Goal: Information Seeking & Learning: Learn about a topic

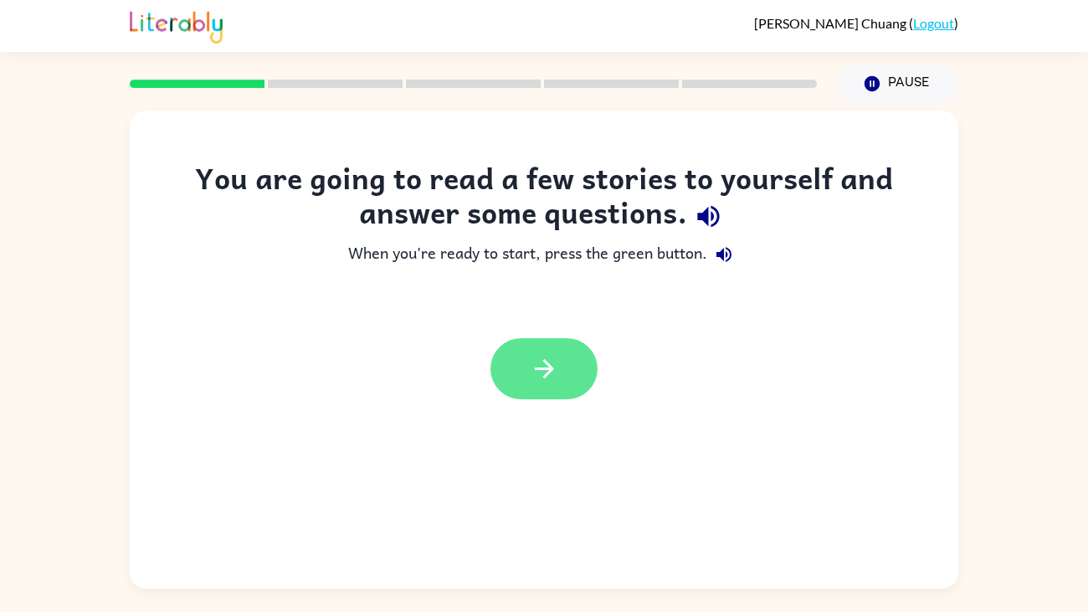
click at [526, 361] on button "button" at bounding box center [544, 368] width 107 height 61
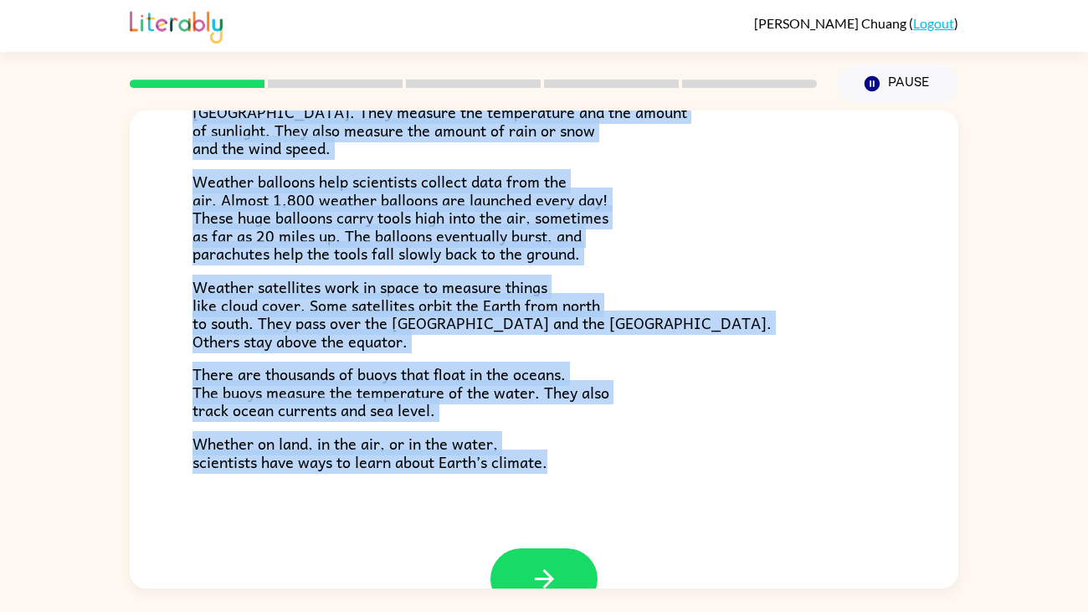
scroll to position [467, 0]
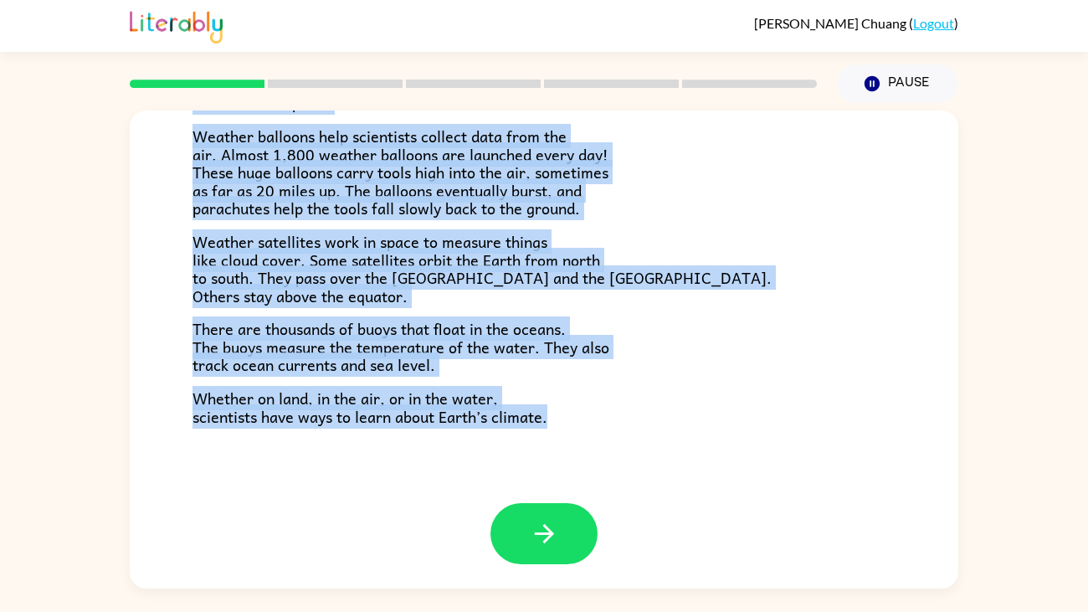
drag, startPoint x: 195, startPoint y: 253, endPoint x: 616, endPoint y: 610, distance: 552.3
click at [616, 469] on div "[PERSON_NAME] ( Logout ) Pause Pause Climate Climate is the average of the weat…" at bounding box center [544, 306] width 1088 height 612
click at [624, 264] on p "Weather satellites work in space to measure things like cloud cover. Some satel…" at bounding box center [544, 269] width 703 height 72
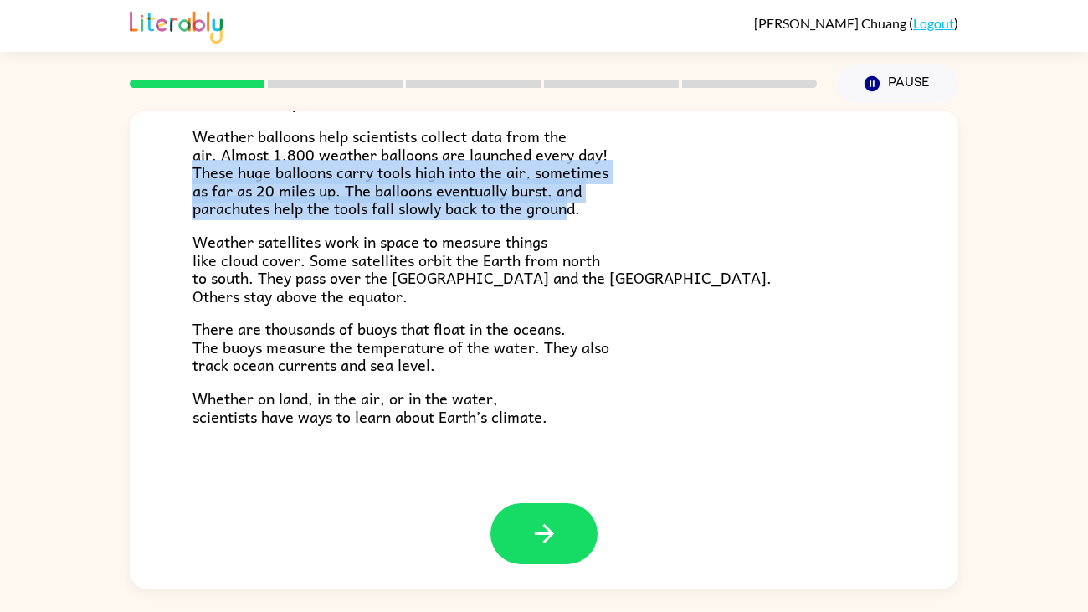
drag, startPoint x: 194, startPoint y: 172, endPoint x: 566, endPoint y: 205, distance: 373.1
click at [566, 205] on span "Weather balloons help scientists collect data from the air. Almost 1,800 weathe…" at bounding box center [401, 172] width 416 height 96
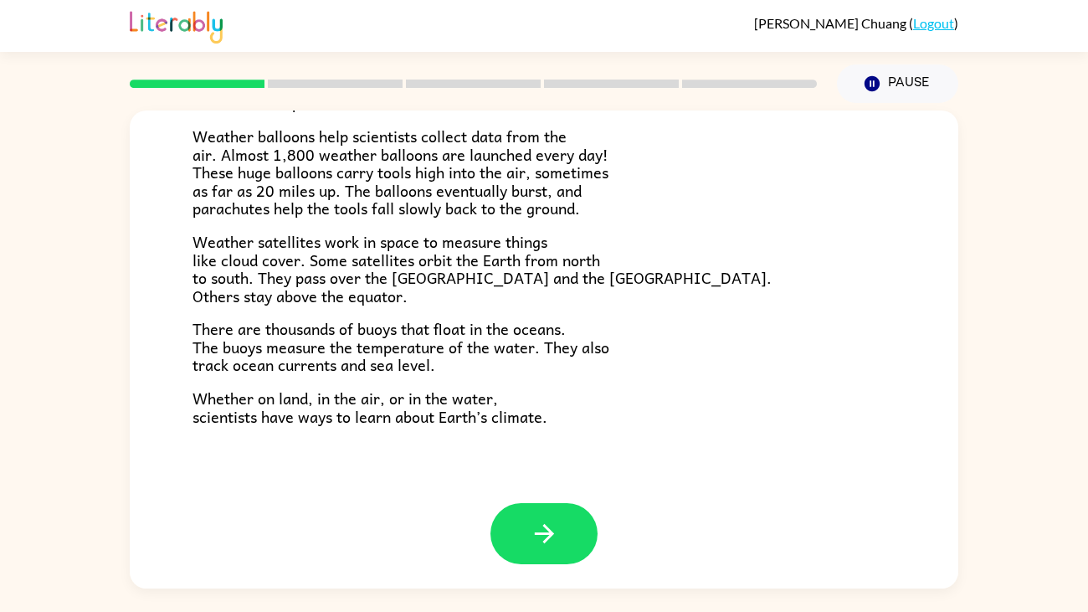
click at [588, 236] on p "Weather satellites work in space to measure things like cloud cover. Some satel…" at bounding box center [544, 269] width 703 height 72
click at [523, 469] on button "button" at bounding box center [544, 533] width 107 height 61
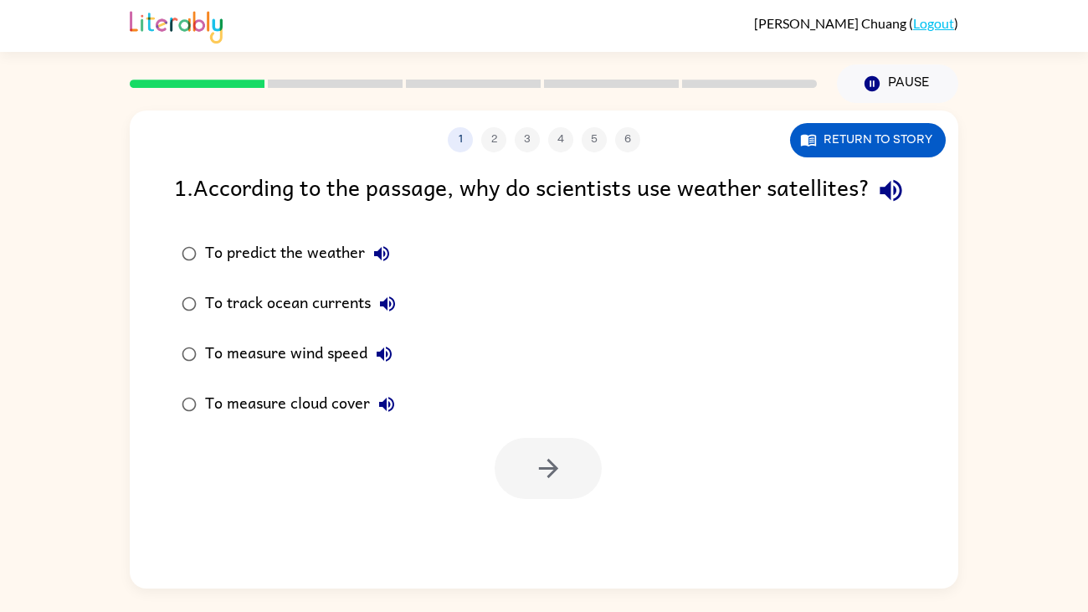
scroll to position [0, 0]
click at [796, 136] on button "Return to story" at bounding box center [868, 140] width 156 height 34
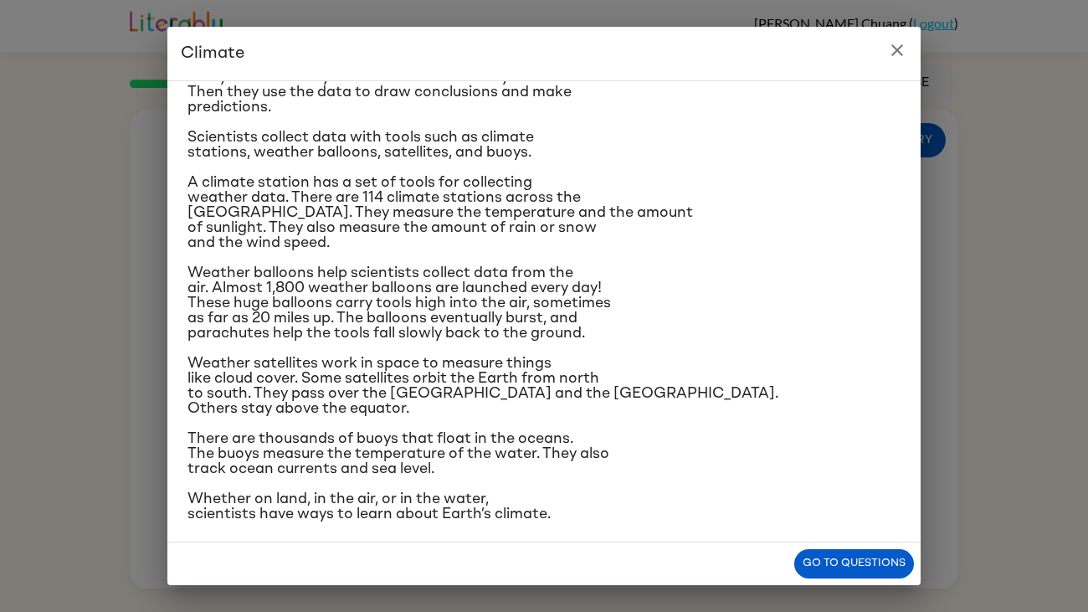
scroll to position [181, 0]
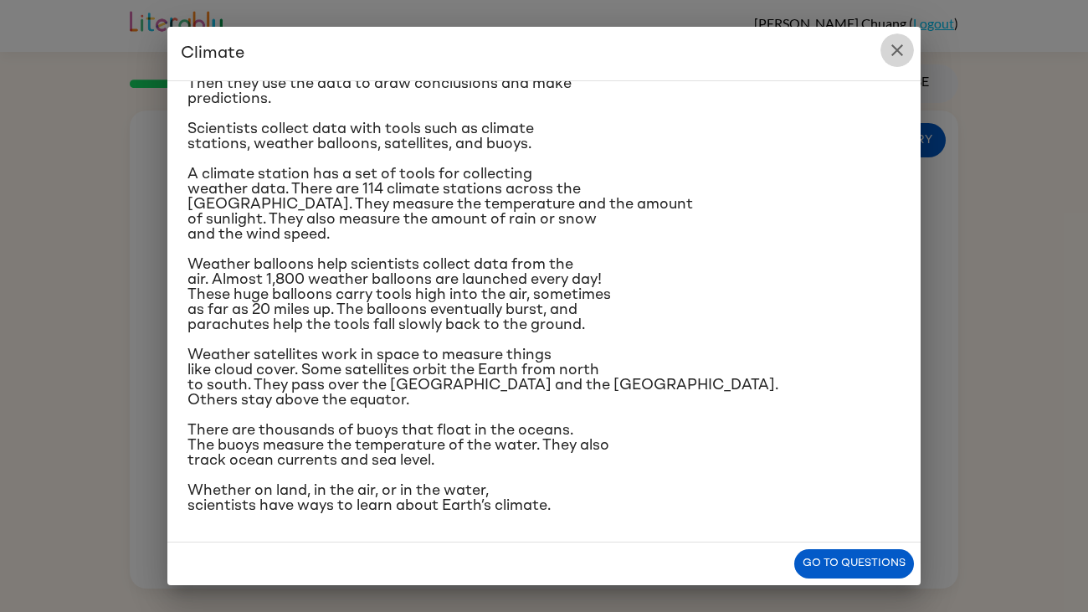
click at [892, 50] on icon "close" at bounding box center [897, 50] width 20 height 20
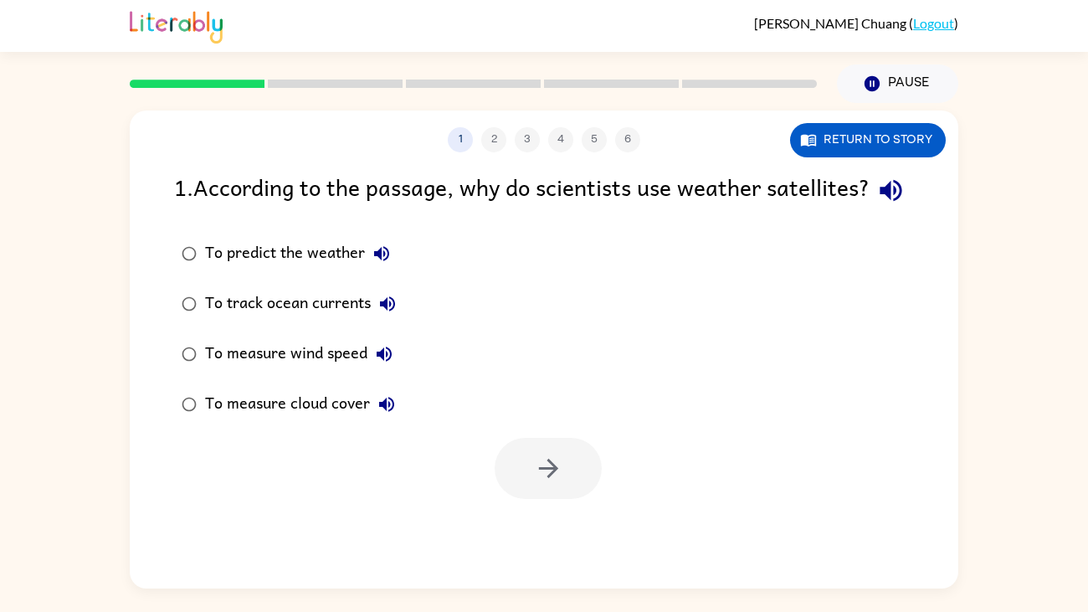
click at [327, 421] on div "To measure cloud cover" at bounding box center [304, 404] width 198 height 33
click at [539, 469] on icon "button" at bounding box center [548, 468] width 29 height 29
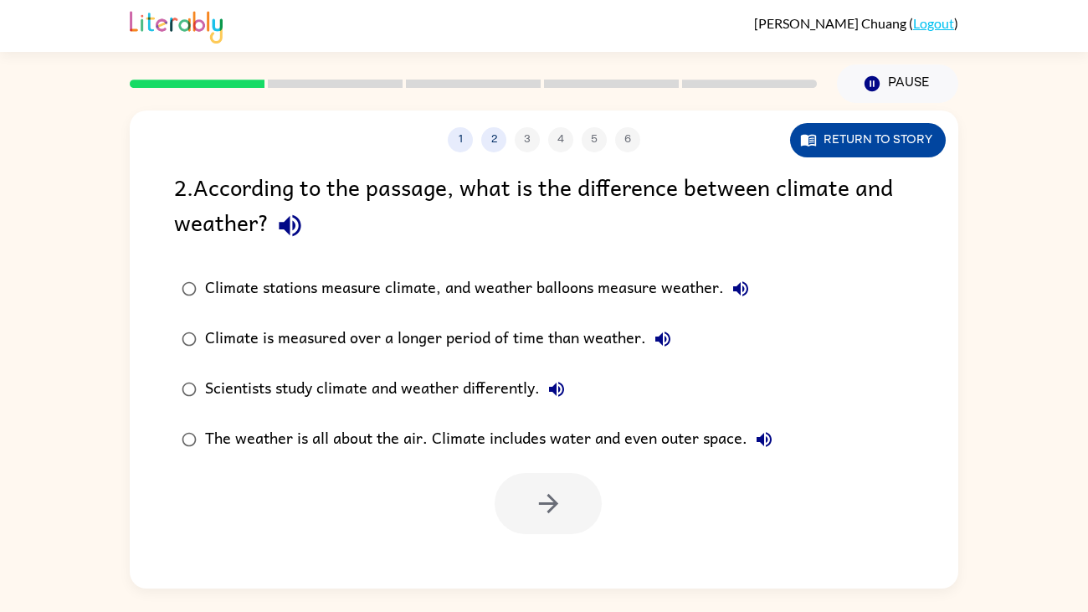
click at [839, 147] on button "Return to story" at bounding box center [868, 140] width 156 height 34
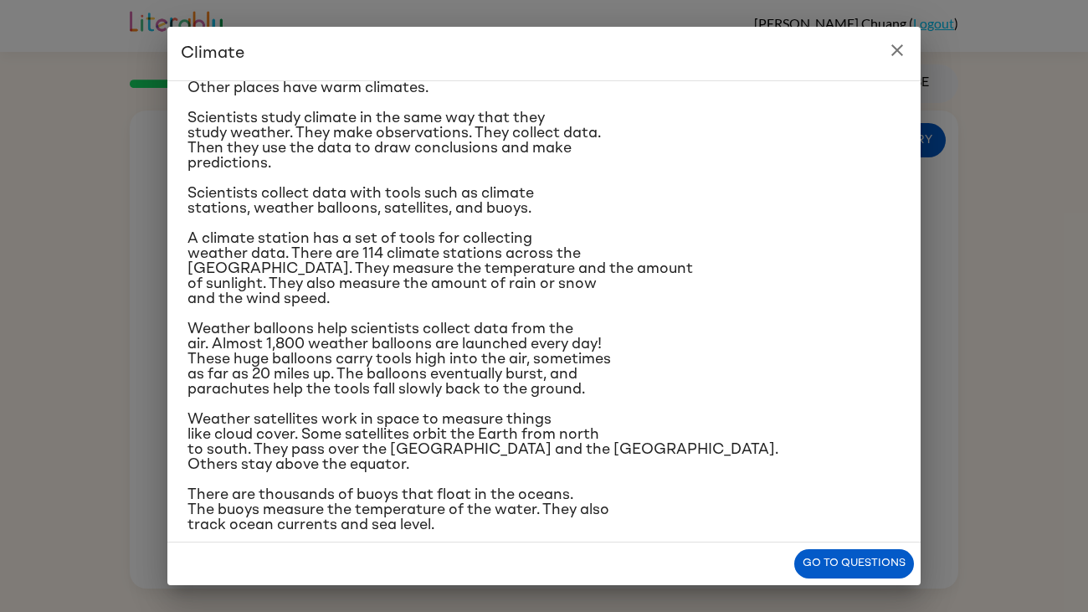
scroll to position [81, 0]
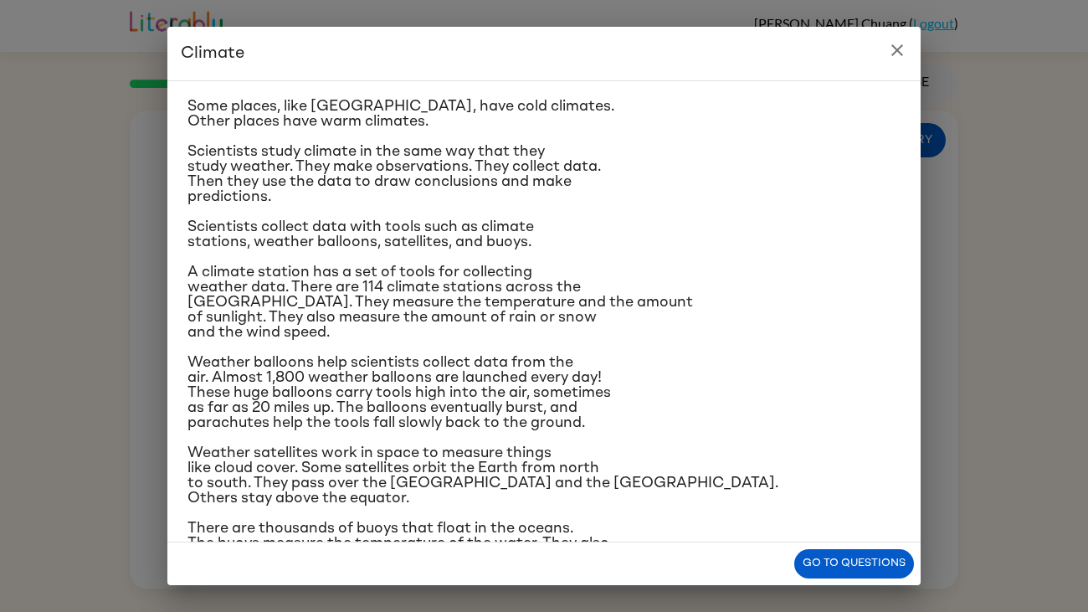
click at [901, 53] on icon "close" at bounding box center [897, 50] width 12 height 12
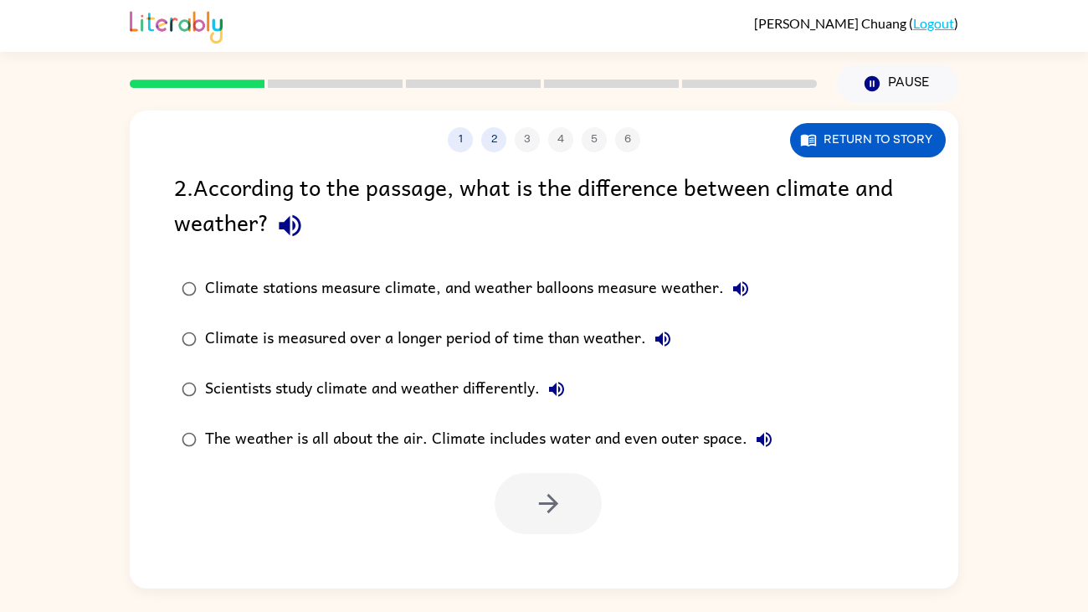
click at [568, 292] on div "Climate stations measure climate, and weather balloons measure weather." at bounding box center [481, 288] width 552 height 33
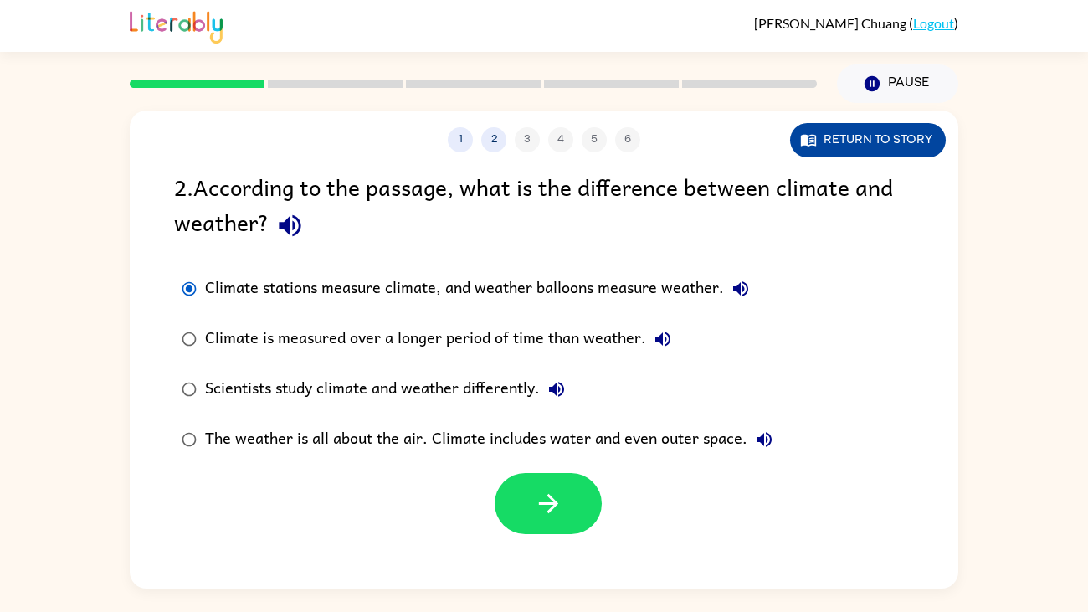
click at [858, 152] on button "Return to story" at bounding box center [868, 140] width 156 height 34
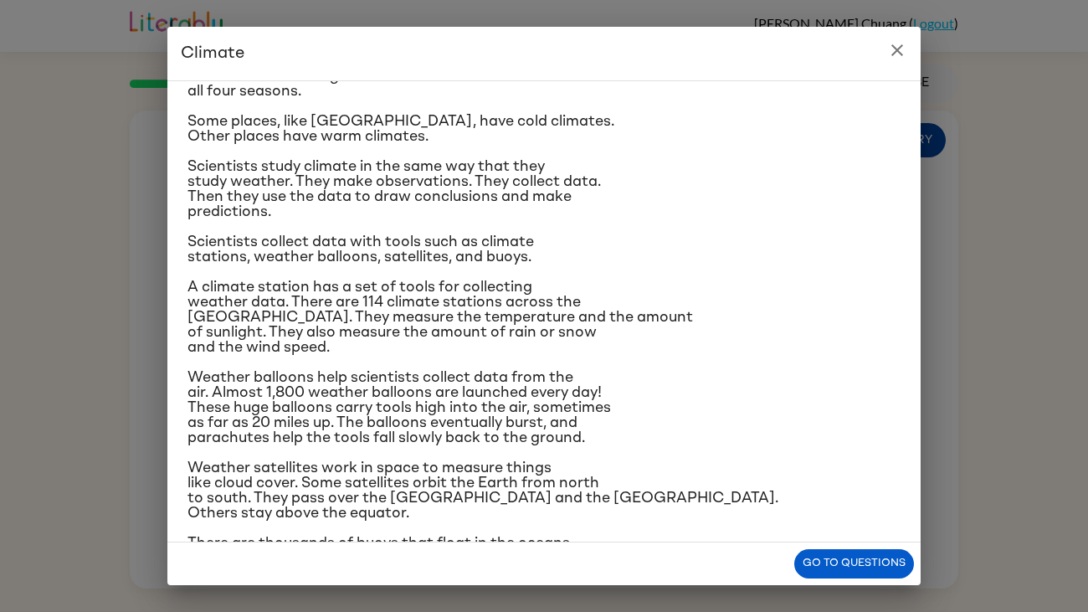
scroll to position [67, 0]
click at [896, 52] on icon "close" at bounding box center [897, 50] width 20 height 20
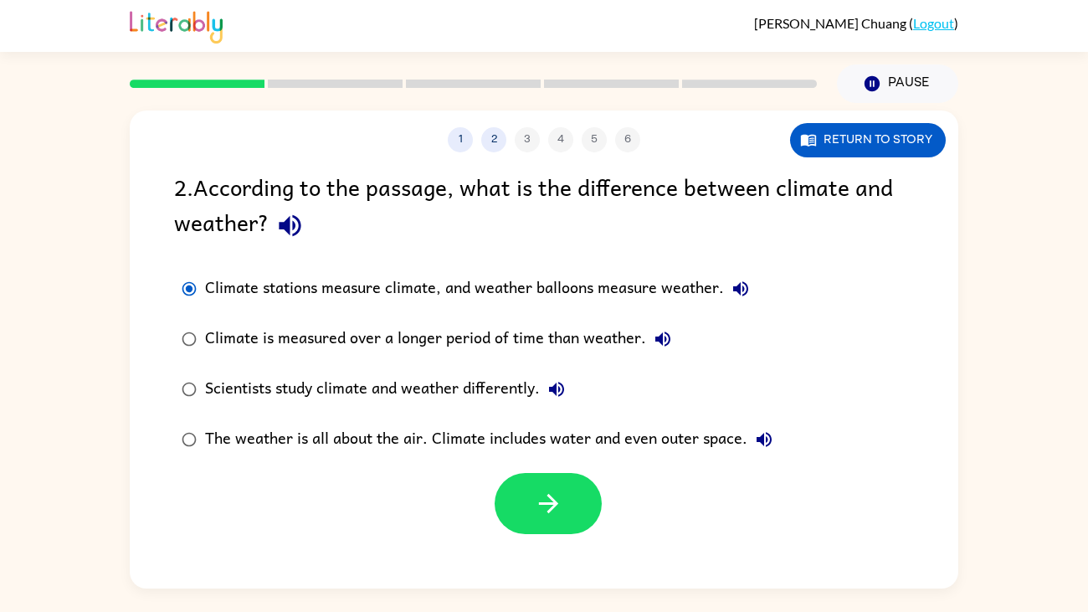
click at [357, 389] on div "Scientists study climate and weather differently." at bounding box center [389, 388] width 368 height 33
click at [389, 439] on div "The weather is all about the air. Climate includes water and even outer space." at bounding box center [493, 439] width 576 height 33
click at [550, 469] on icon "button" at bounding box center [548, 503] width 29 height 29
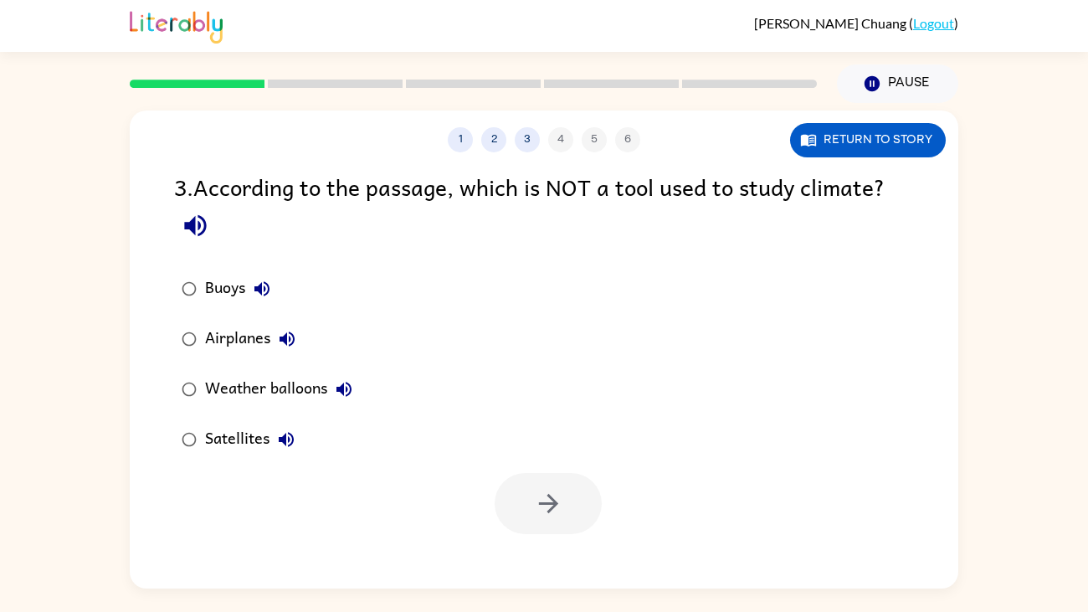
click at [262, 331] on div "Airplanes" at bounding box center [254, 338] width 99 height 33
click at [532, 469] on button "button" at bounding box center [548, 503] width 107 height 61
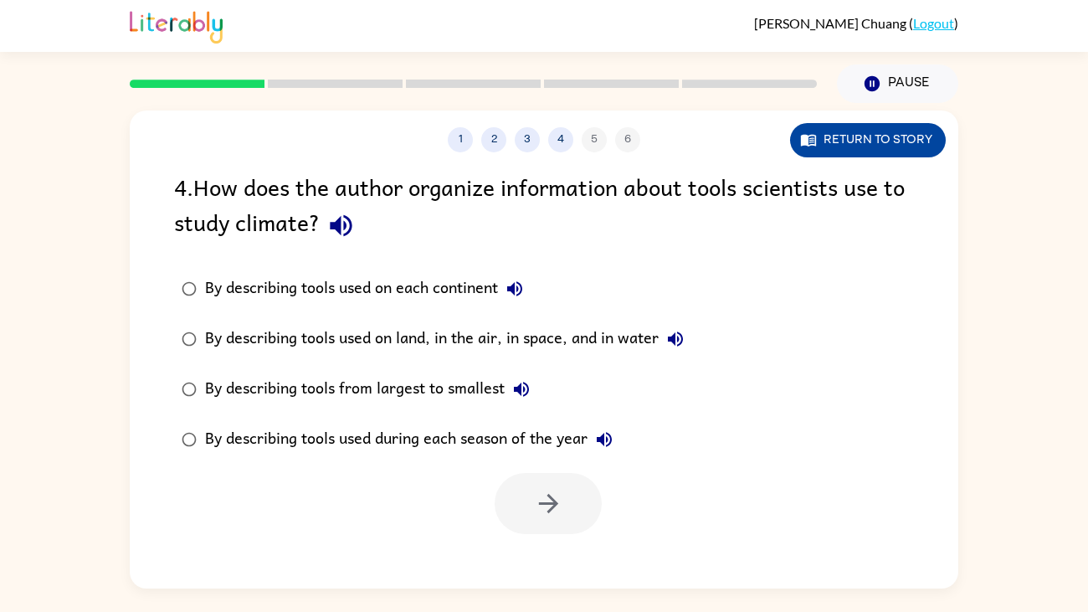
click at [870, 147] on button "Return to story" at bounding box center [868, 140] width 156 height 34
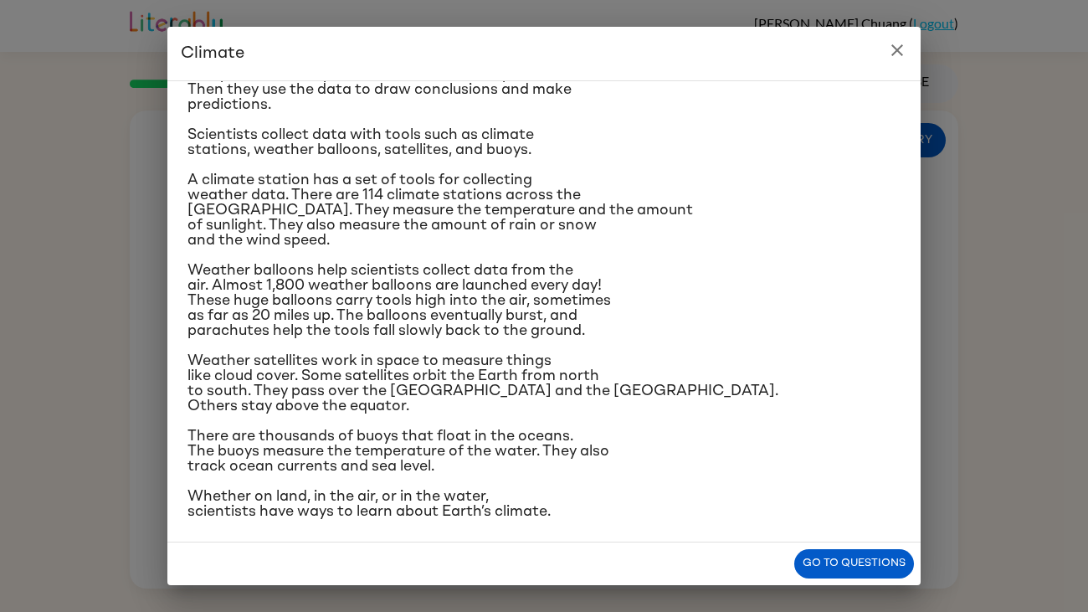
scroll to position [181, 0]
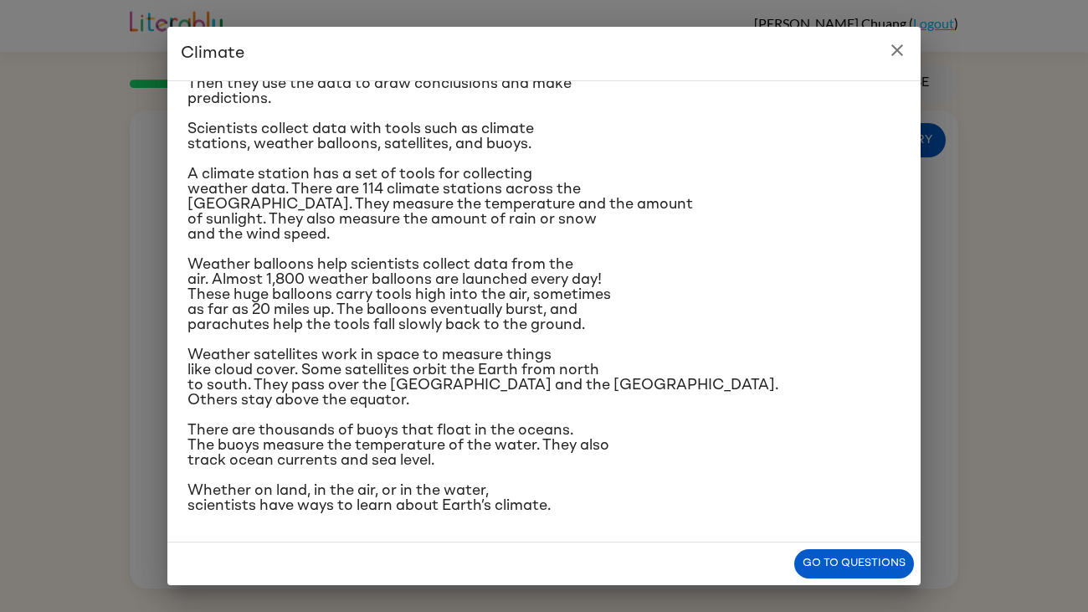
click at [904, 44] on icon "close" at bounding box center [897, 50] width 20 height 20
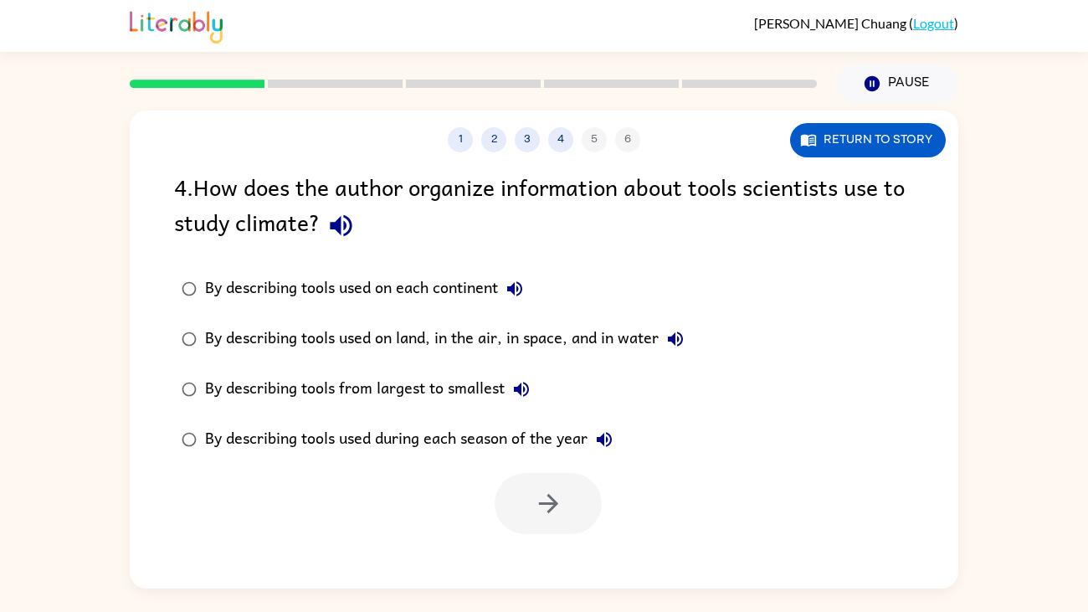
click at [557, 343] on div "By describing tools used on land, in the air, in space, and in water" at bounding box center [448, 338] width 487 height 33
click at [517, 469] on button "button" at bounding box center [548, 503] width 107 height 61
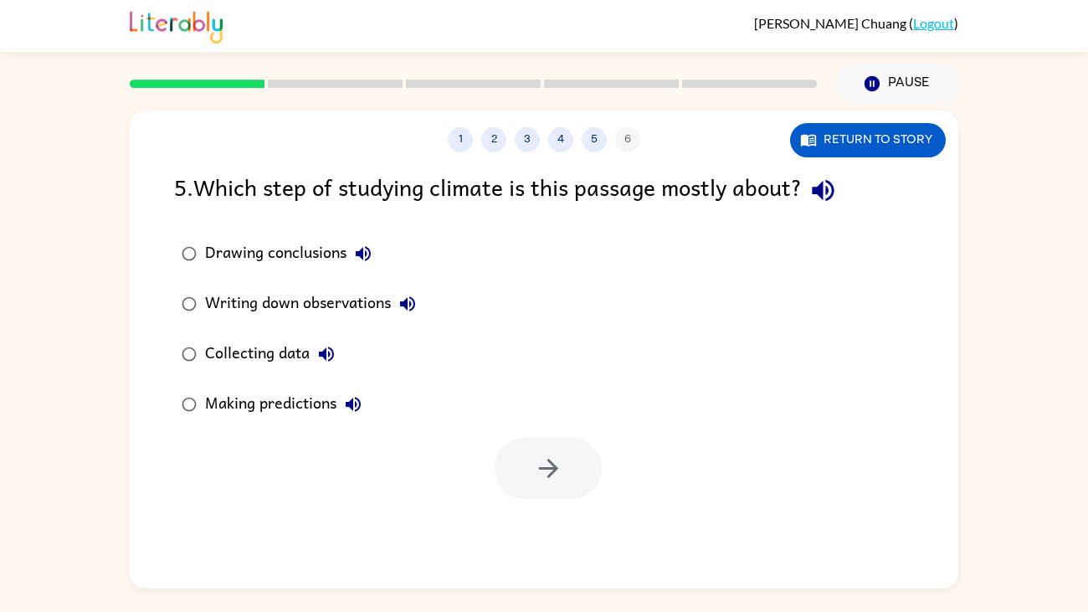
click at [267, 355] on div "Collecting data" at bounding box center [274, 353] width 138 height 33
click at [565, 469] on button "button" at bounding box center [548, 468] width 107 height 61
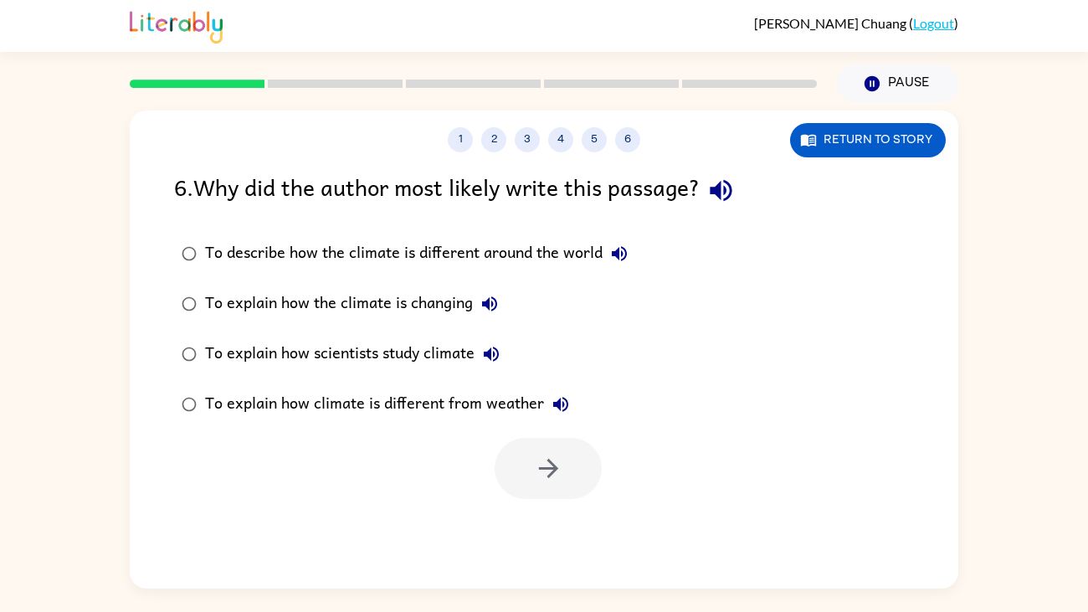
click at [468, 253] on div "To describe how the climate is different around the world" at bounding box center [420, 253] width 431 height 33
click at [531, 459] on button "button" at bounding box center [548, 468] width 107 height 61
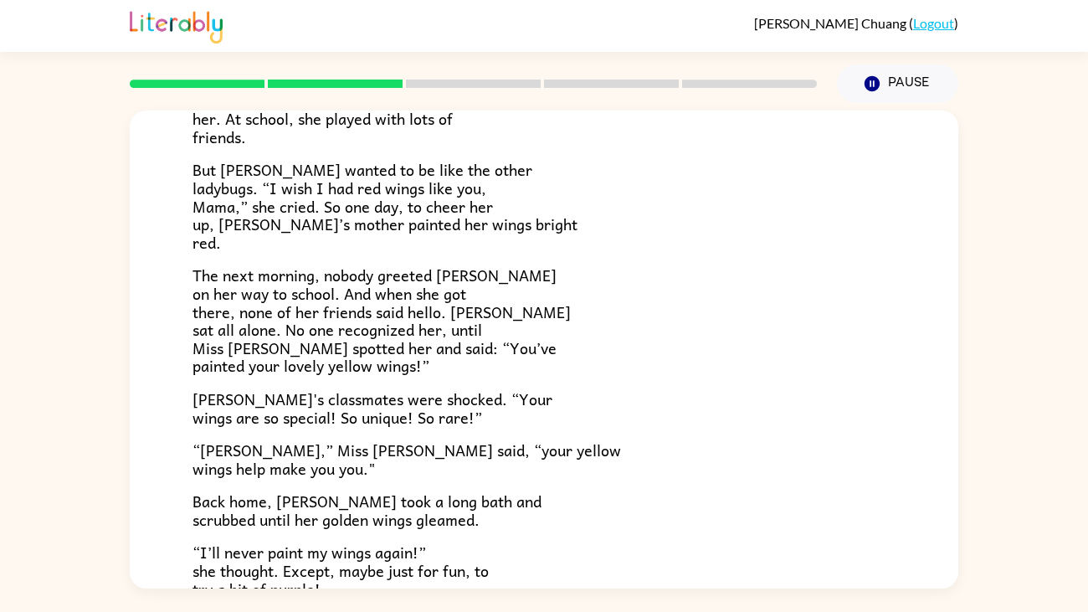
scroll to position [467, 0]
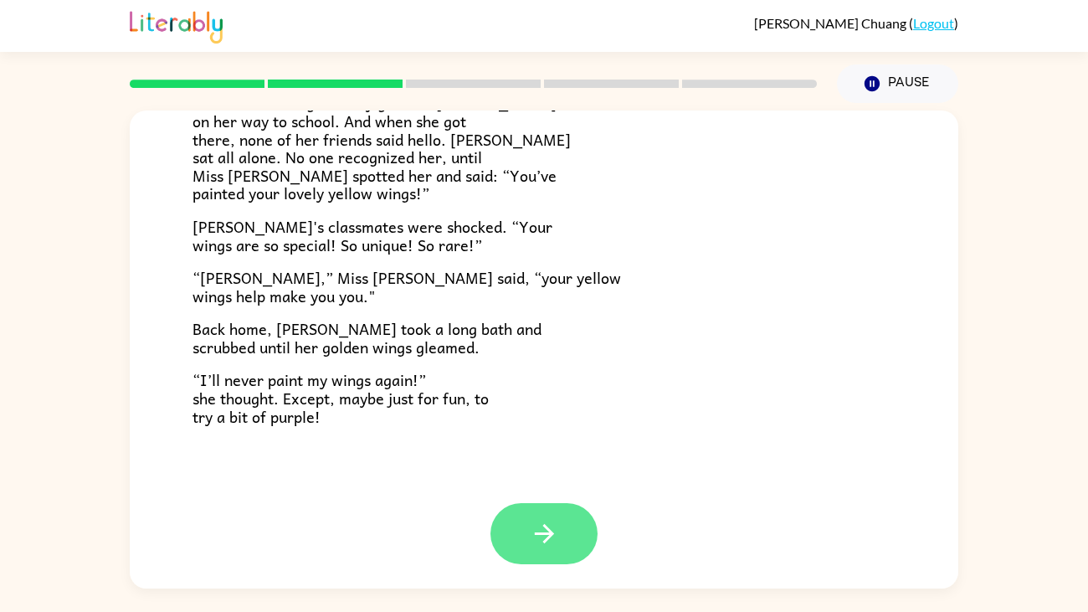
click at [547, 469] on icon "button" at bounding box center [543, 533] width 19 height 19
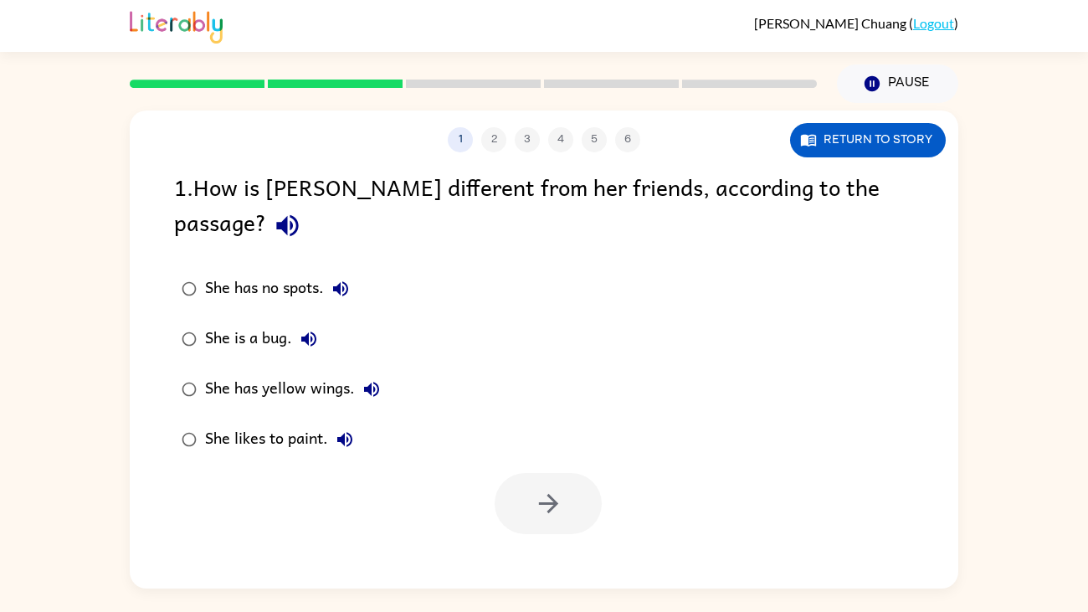
scroll to position [0, 0]
click at [294, 372] on div "She has yellow wings." at bounding box center [296, 388] width 183 height 33
click at [531, 469] on button "button" at bounding box center [548, 503] width 107 height 61
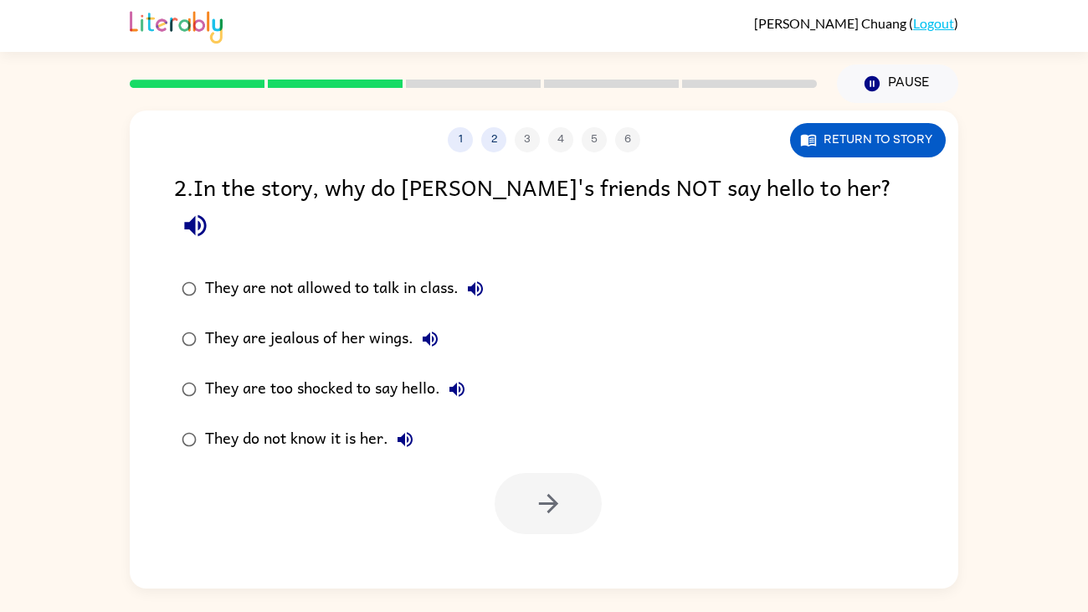
click at [359, 423] on div "They do not know it is her." at bounding box center [313, 439] width 217 height 33
click at [579, 469] on button "button" at bounding box center [548, 503] width 107 height 61
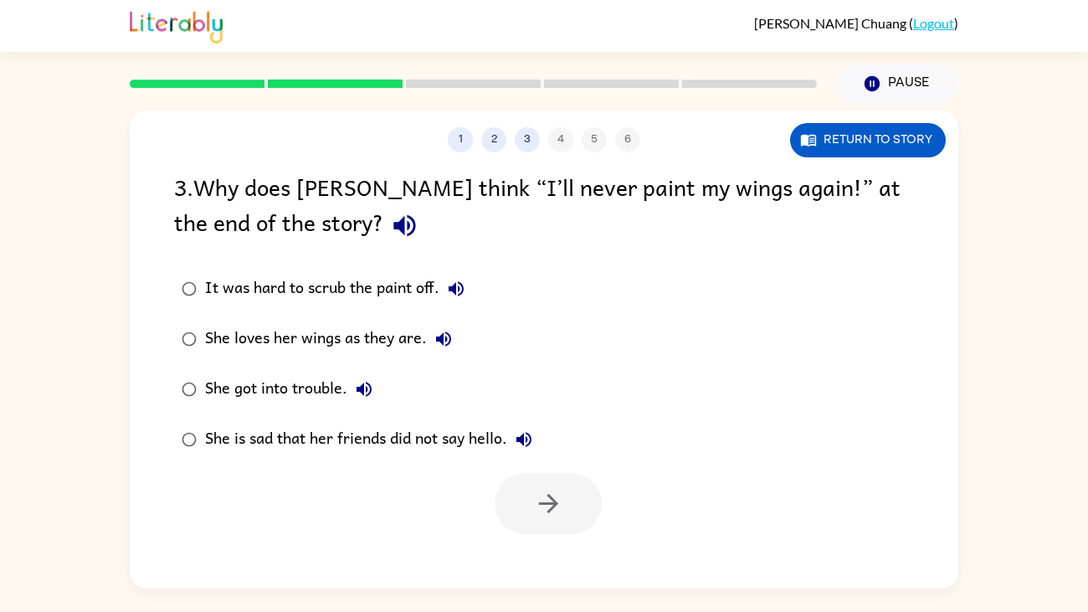
click at [399, 332] on div "She loves her wings as they are." at bounding box center [332, 338] width 255 height 33
click at [543, 469] on icon "button" at bounding box center [548, 503] width 29 height 29
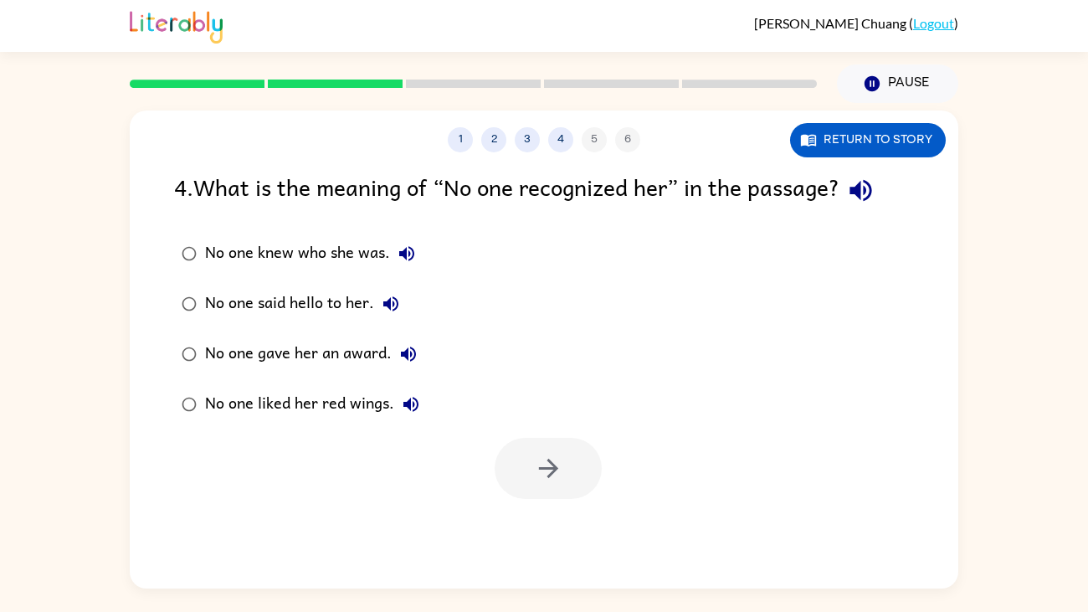
click at [364, 250] on div "No one knew who she was." at bounding box center [314, 253] width 218 height 33
click at [538, 466] on icon "button" at bounding box center [548, 468] width 29 height 29
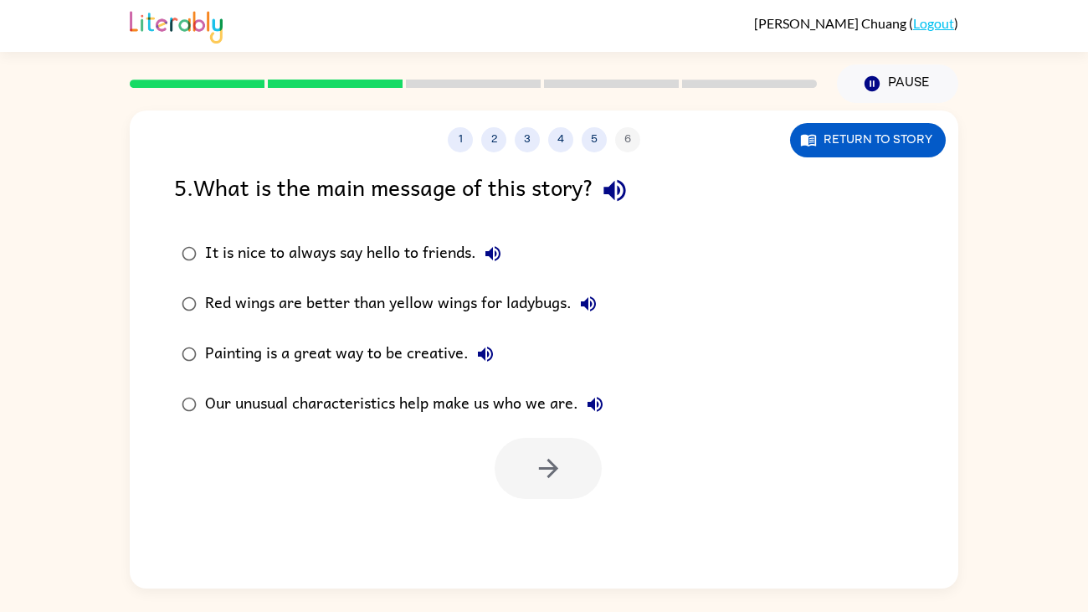
click at [441, 406] on div "Our unusual characteristics help make us who we are." at bounding box center [408, 404] width 407 height 33
click at [525, 451] on button "button" at bounding box center [548, 468] width 107 height 61
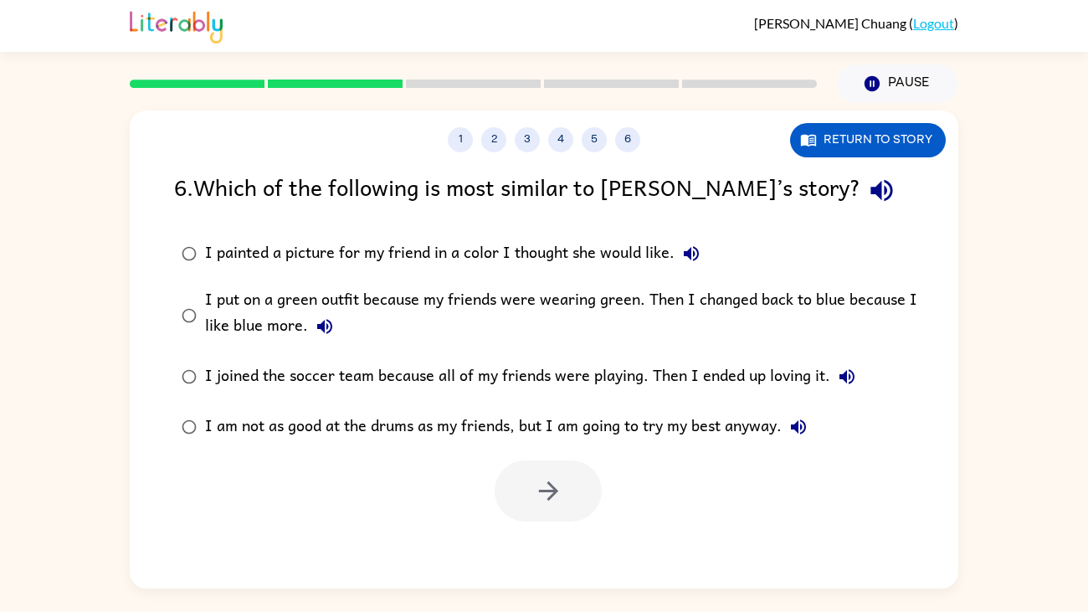
click at [439, 294] on div "I put on a green outfit because my friends were wearing green. Then I changed b…" at bounding box center [571, 315] width 732 height 56
click at [567, 469] on button "button" at bounding box center [548, 490] width 107 height 61
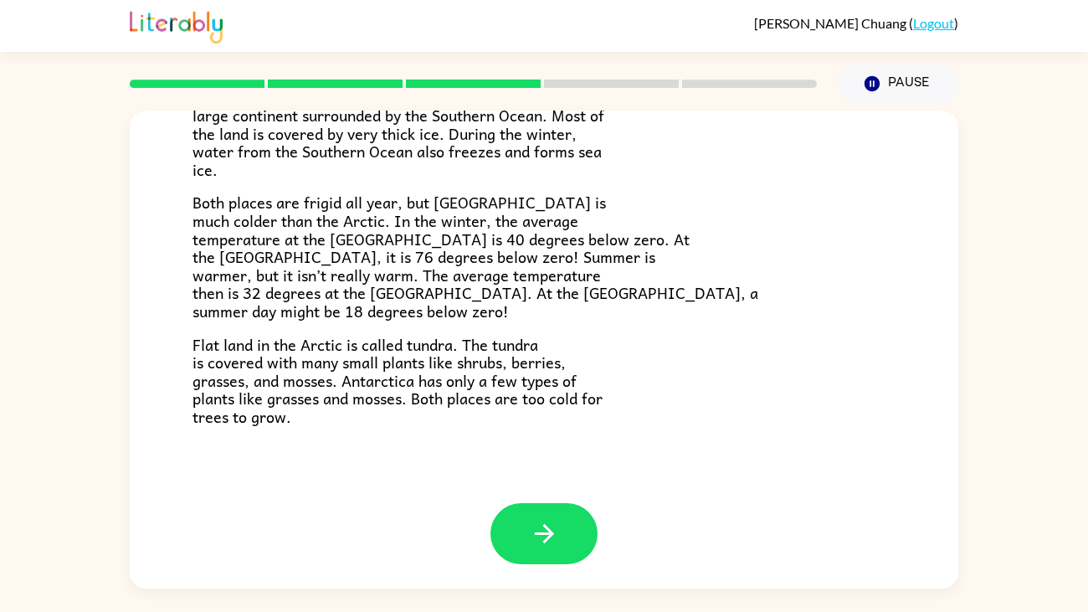
click at [985, 271] on div "The Arctic and [GEOGRAPHIC_DATA] Have you heard of the Arctic and [GEOGRAPHIC_D…" at bounding box center [544, 345] width 1088 height 485
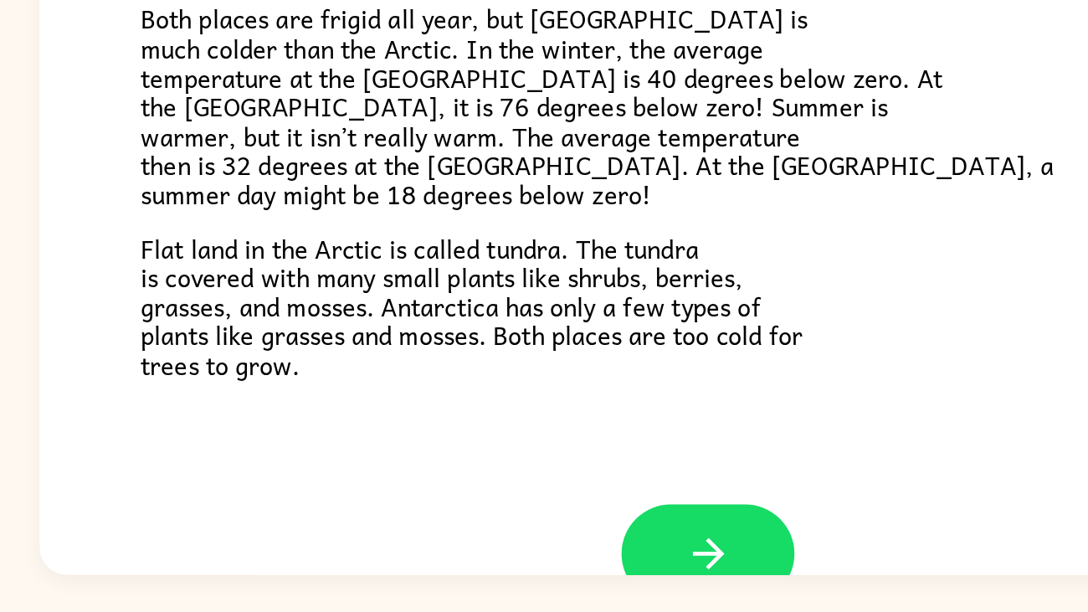
scroll to position [313, 0]
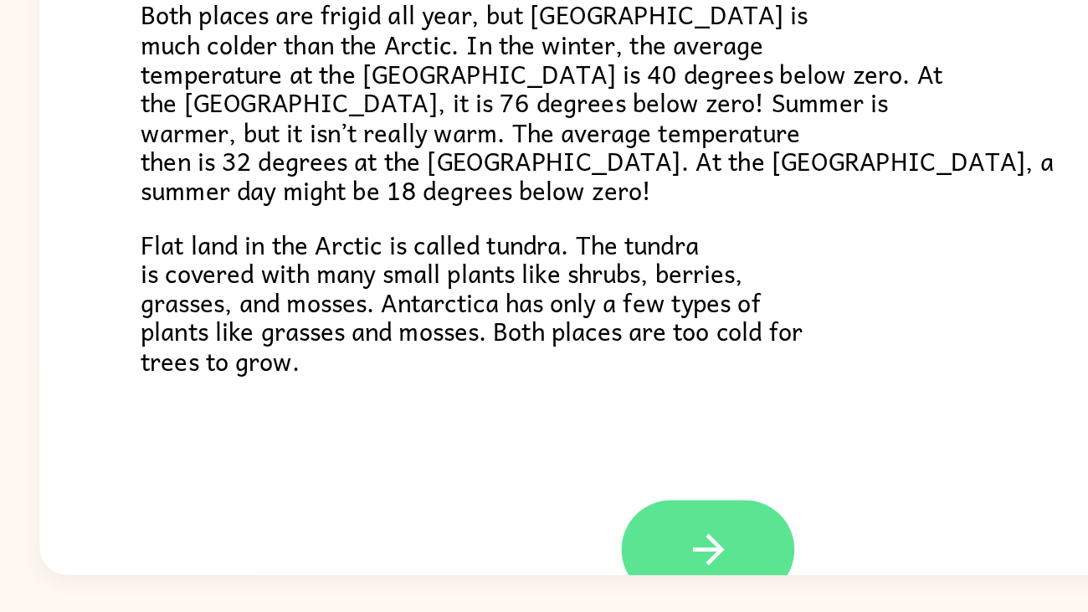
click at [519, 469] on button "button" at bounding box center [544, 572] width 107 height 61
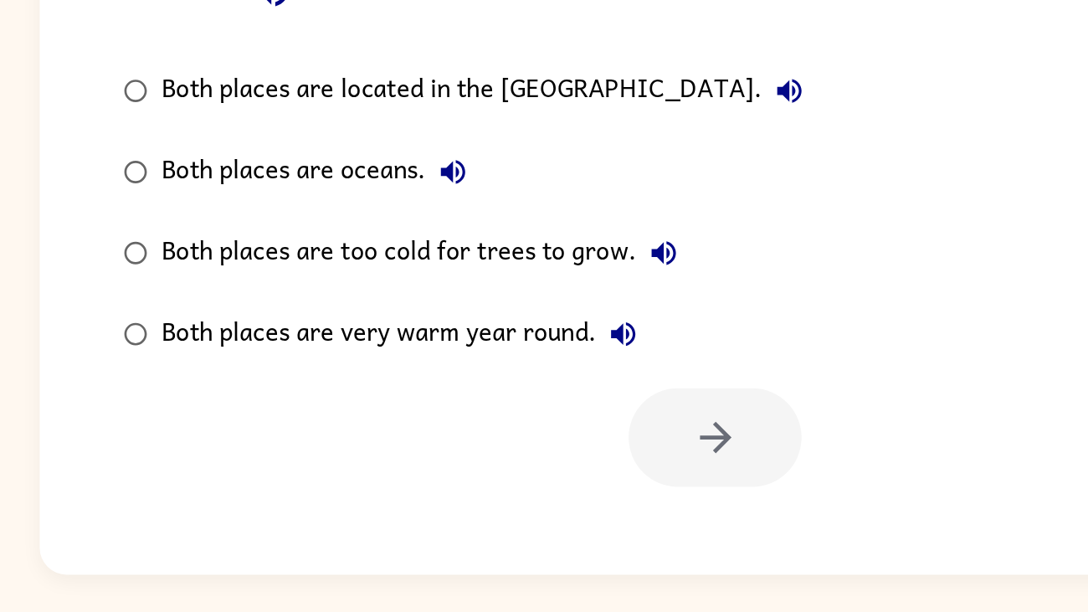
scroll to position [0, 0]
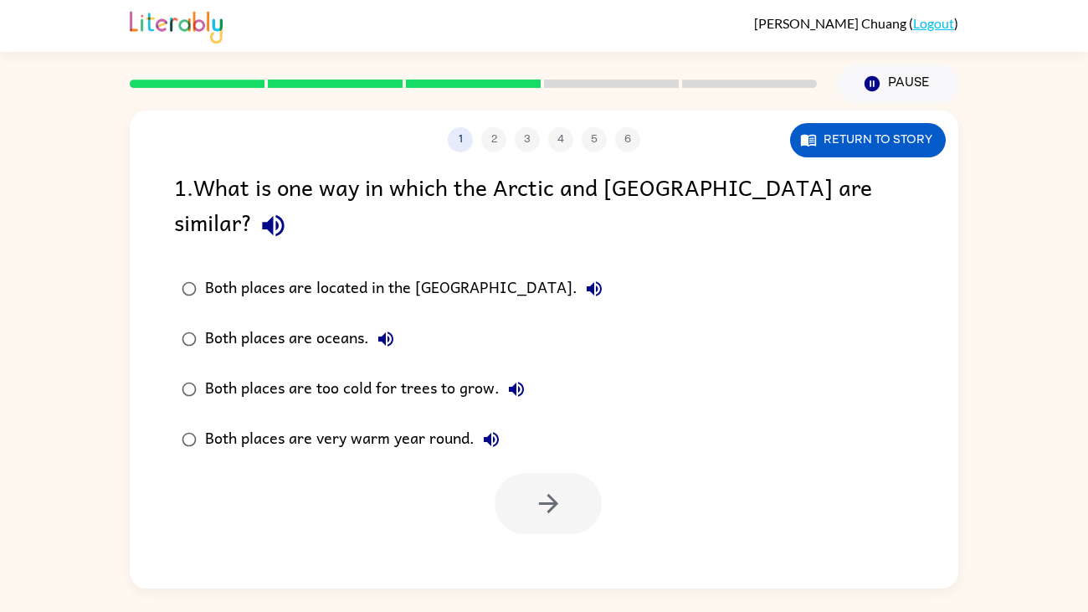
click at [342, 372] on div "Both places are too cold for trees to grow." at bounding box center [369, 388] width 328 height 33
click at [535, 469] on icon "button" at bounding box center [548, 503] width 29 height 29
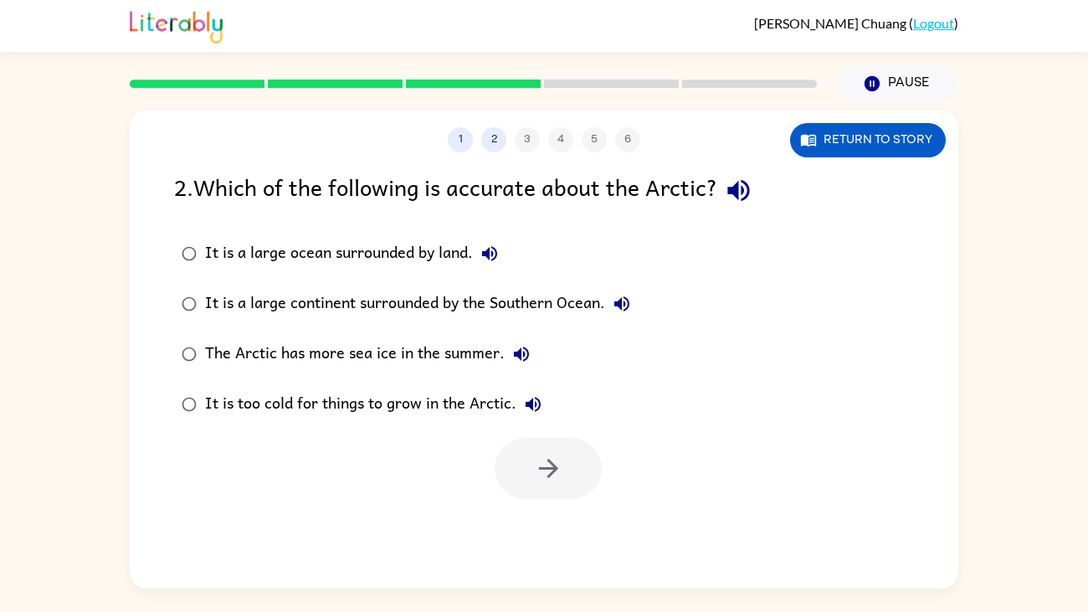
click at [436, 299] on div "It is a large continent surrounded by the Southern Ocean." at bounding box center [422, 303] width 434 height 33
click at [524, 456] on button "button" at bounding box center [548, 468] width 107 height 61
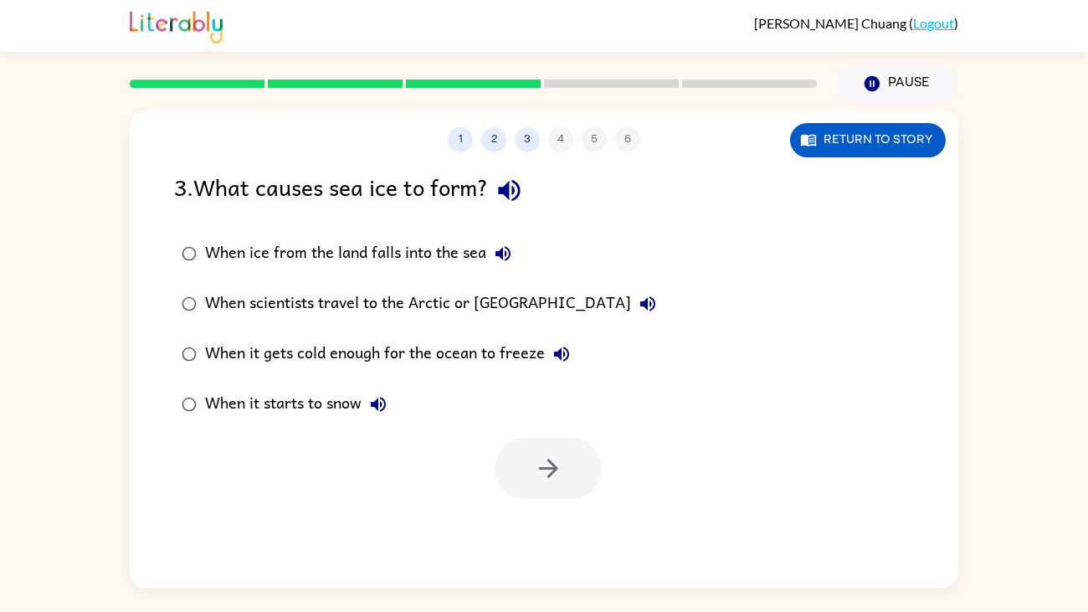
click at [441, 359] on div "When it gets cold enough for the ocean to freeze" at bounding box center [391, 353] width 373 height 33
click at [548, 469] on icon "button" at bounding box center [548, 468] width 29 height 29
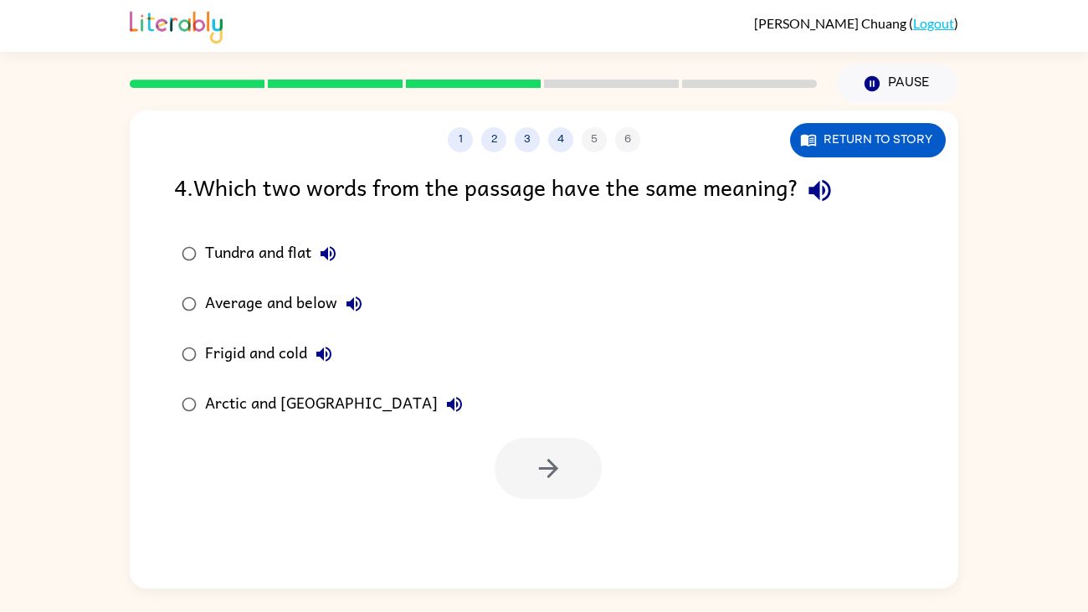
click at [257, 254] on div "Tundra and flat" at bounding box center [275, 253] width 140 height 33
click at [568, 469] on button "button" at bounding box center [548, 468] width 107 height 61
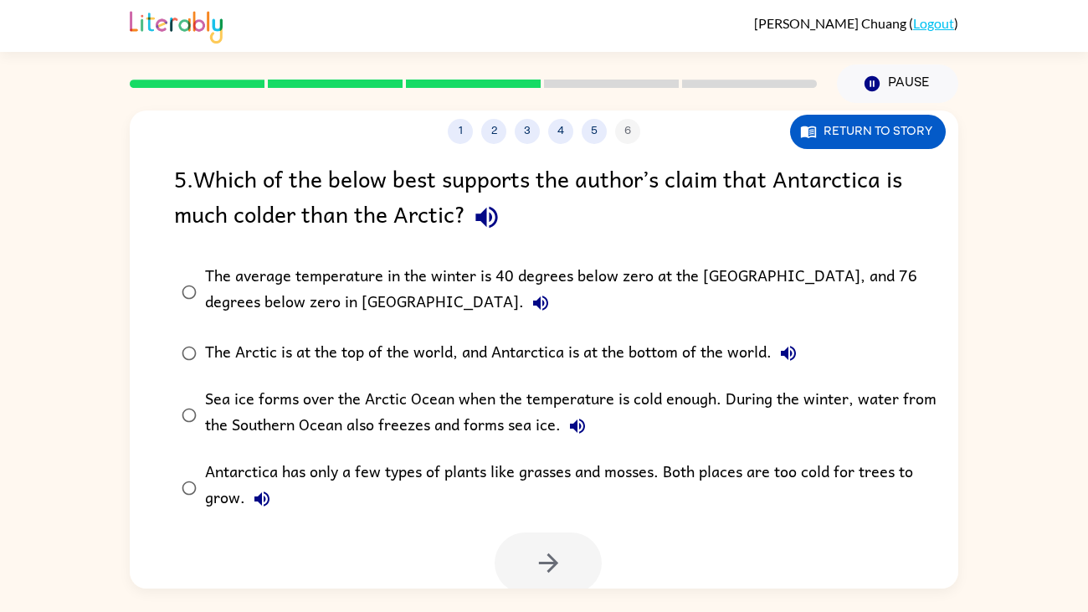
scroll to position [13, 0]
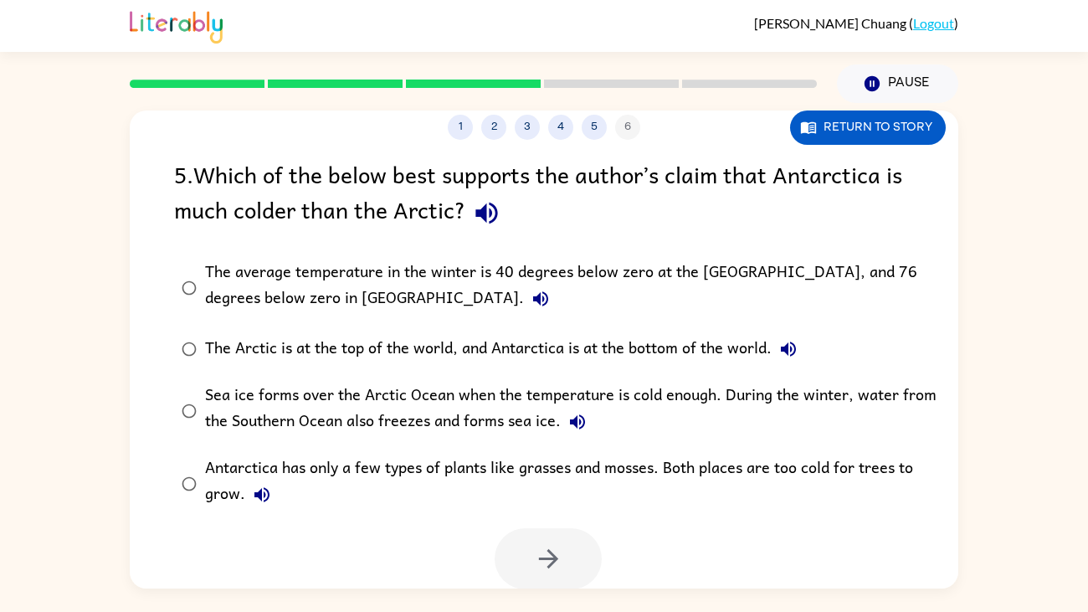
click at [632, 282] on div "The average temperature in the winter is 40 degrees below zero at the [GEOGRAPH…" at bounding box center [571, 287] width 732 height 56
click at [558, 469] on icon "button" at bounding box center [548, 558] width 29 height 29
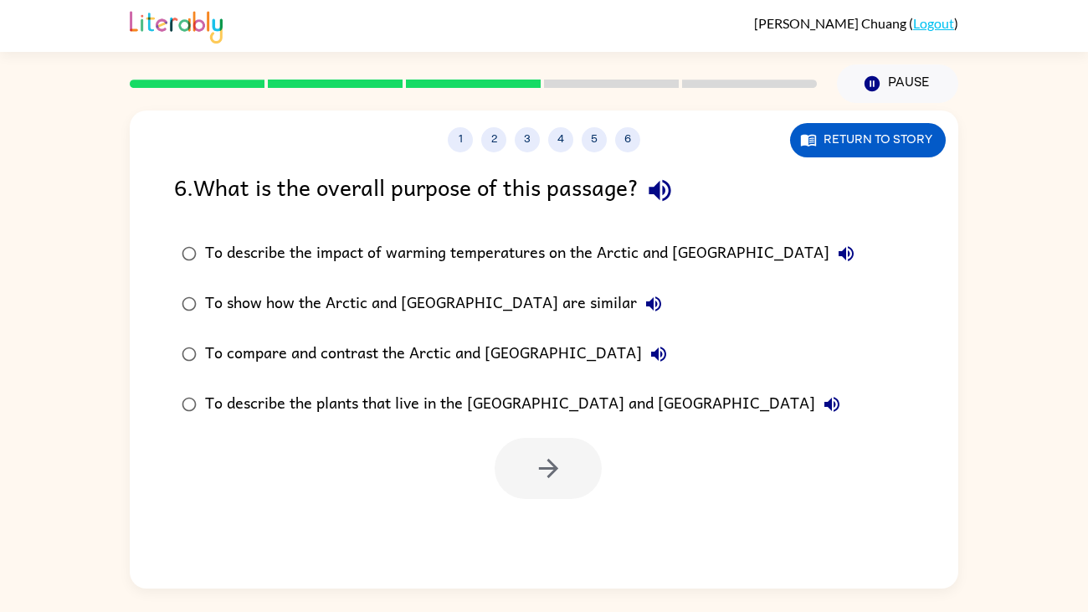
click at [542, 348] on div "To compare and contrast the Arctic and [GEOGRAPHIC_DATA]" at bounding box center [440, 353] width 470 height 33
click at [552, 469] on button "button" at bounding box center [548, 468] width 107 height 61
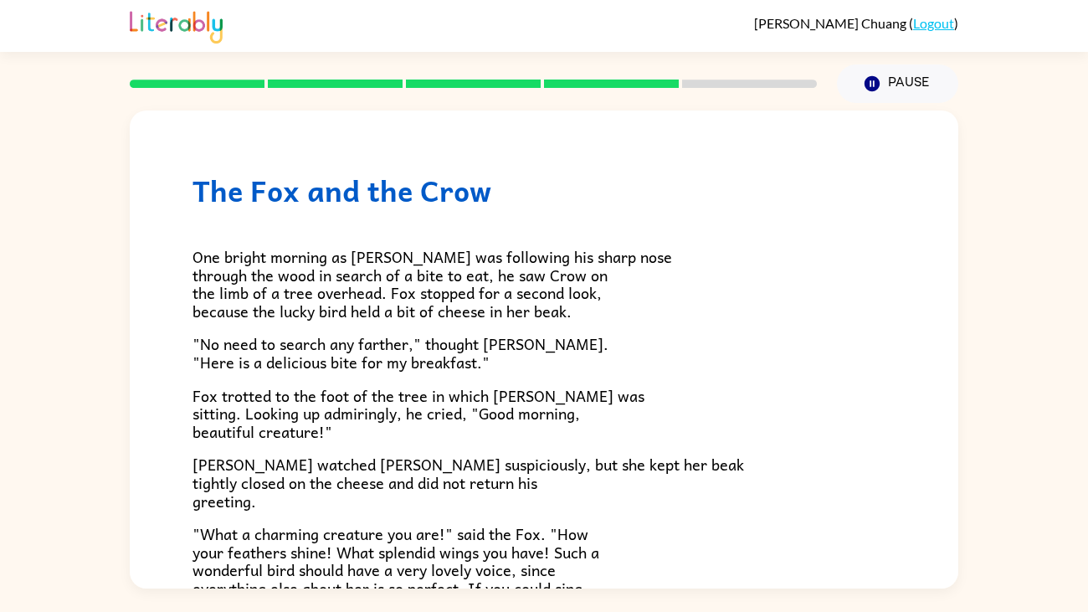
click at [504, 209] on div "One bright morning as [PERSON_NAME] was following his sharp nose through the wo…" at bounding box center [544, 481] width 703 height 547
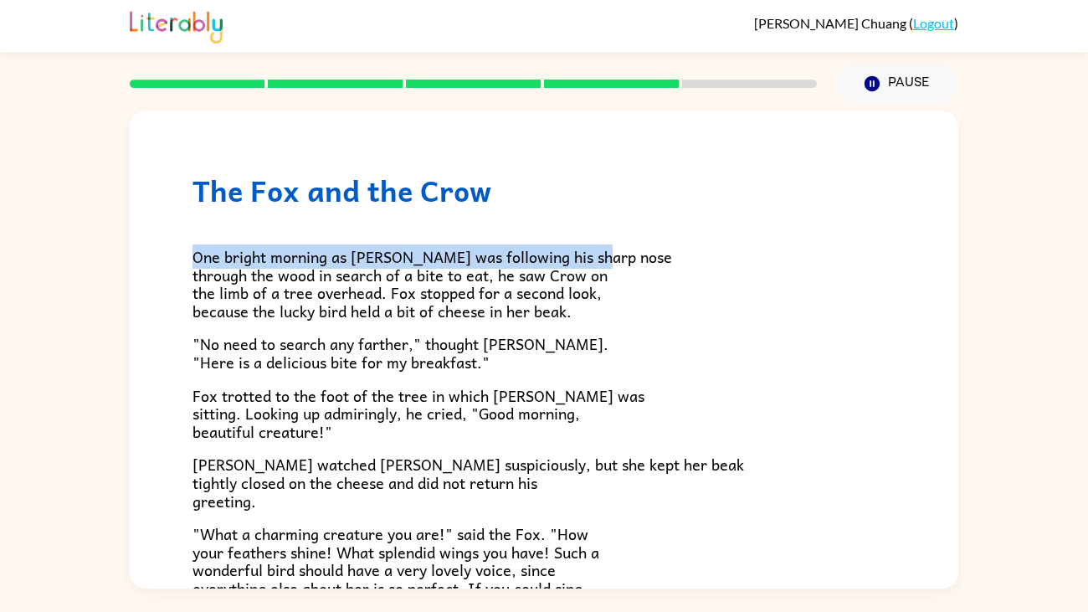
click at [504, 209] on div "One bright morning as [PERSON_NAME] was following his sharp nose through the wo…" at bounding box center [544, 481] width 703 height 547
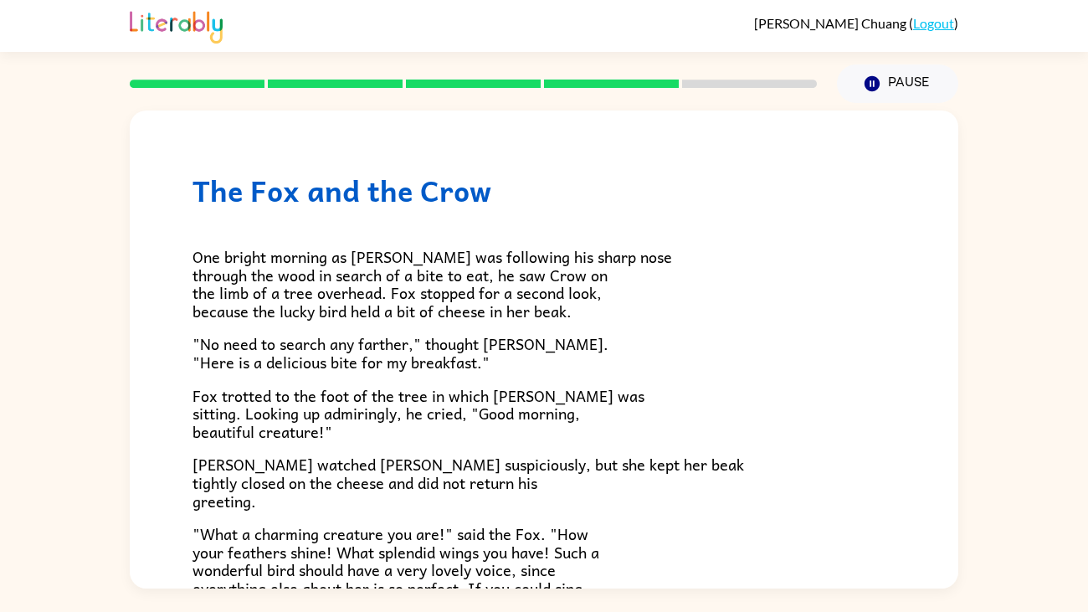
click at [504, 209] on div "One bright morning as [PERSON_NAME] was following his sharp nose through the wo…" at bounding box center [544, 481] width 703 height 547
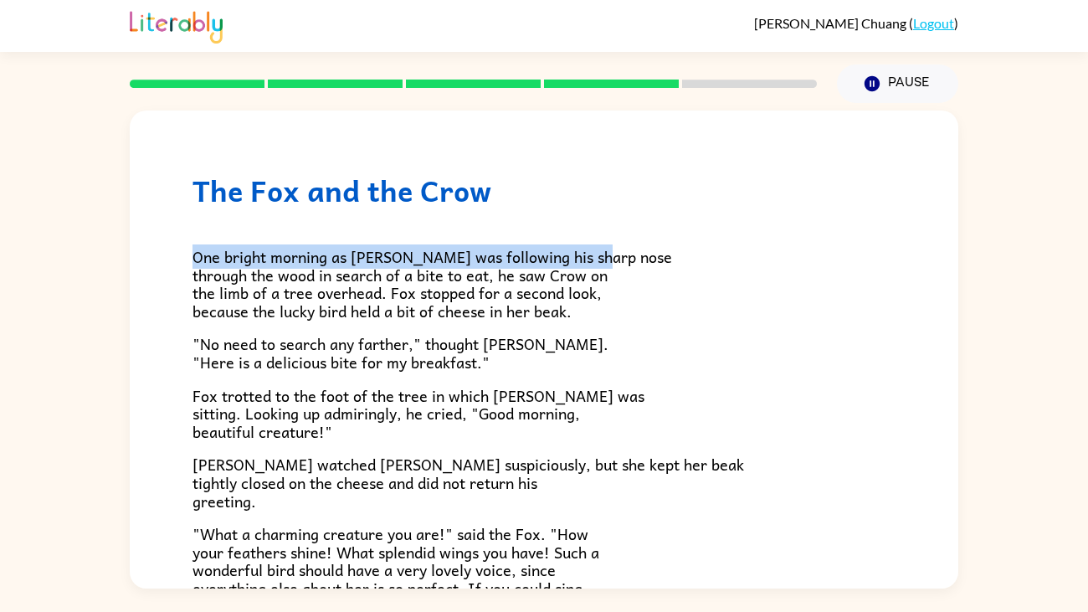
click at [504, 209] on div "One bright morning as [PERSON_NAME] was following his sharp nose through the wo…" at bounding box center [544, 481] width 703 height 547
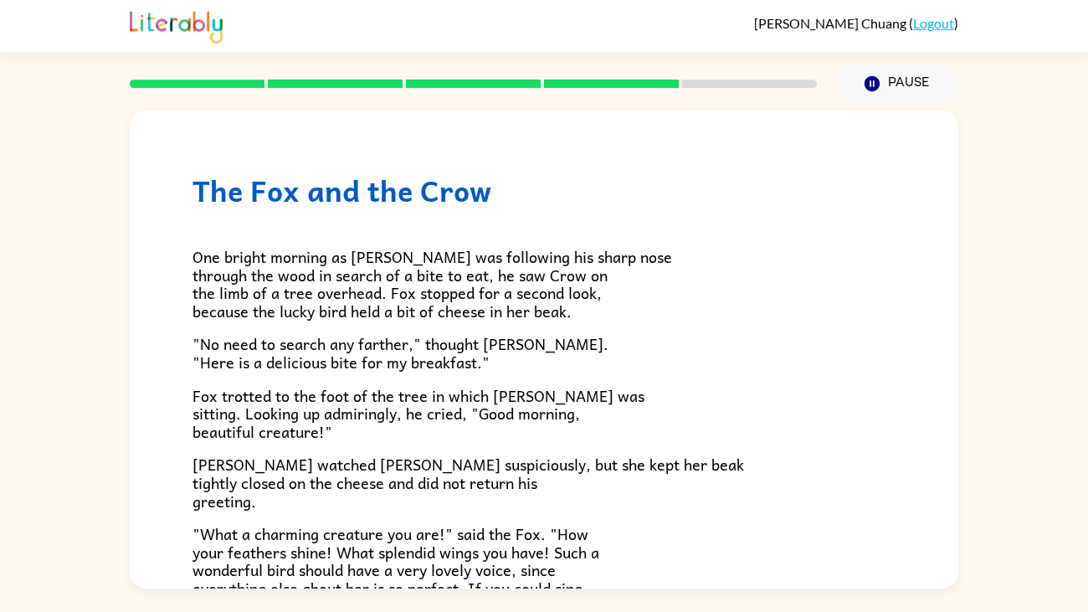
click at [504, 209] on div "One bright morning as [PERSON_NAME] was following his sharp nose through the wo…" at bounding box center [544, 481] width 703 height 547
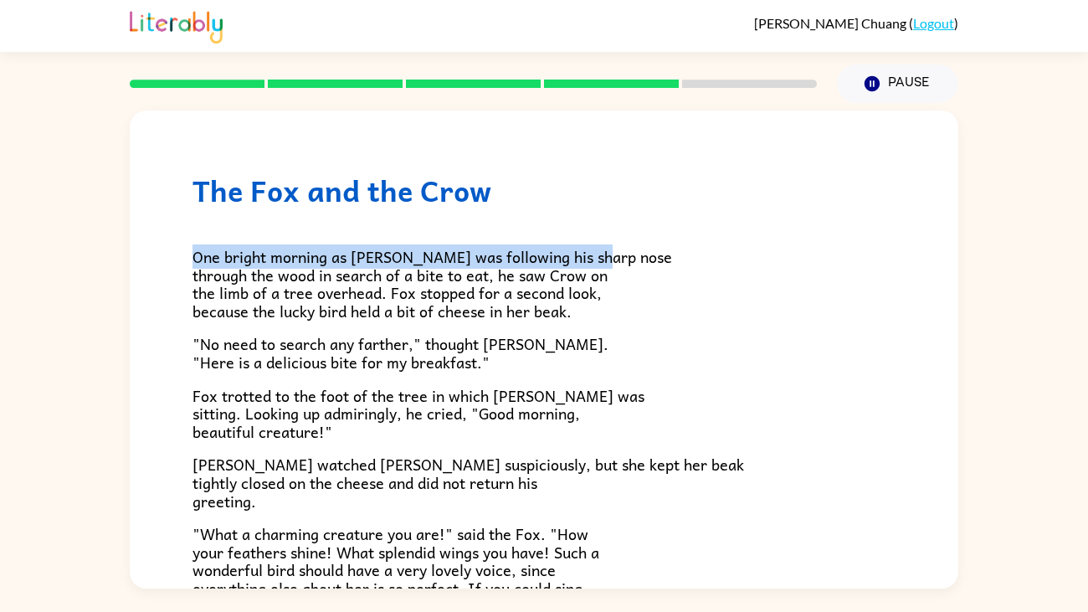
click at [504, 209] on div "One bright morning as [PERSON_NAME] was following his sharp nose through the wo…" at bounding box center [544, 481] width 703 height 547
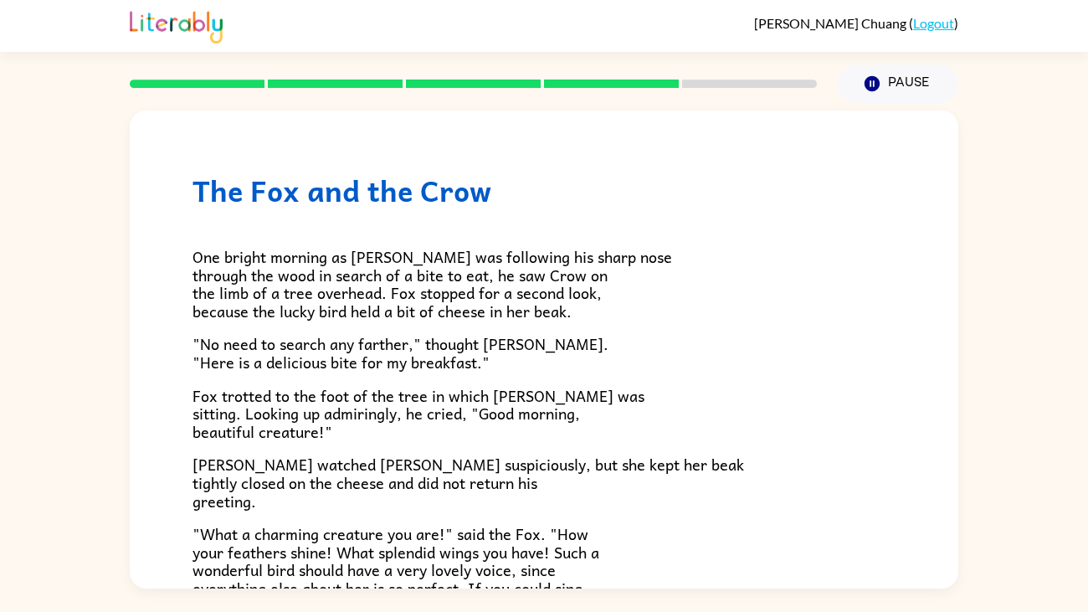
click at [504, 209] on div "One bright morning as [PERSON_NAME] was following his sharp nose through the wo…" at bounding box center [544, 481] width 703 height 547
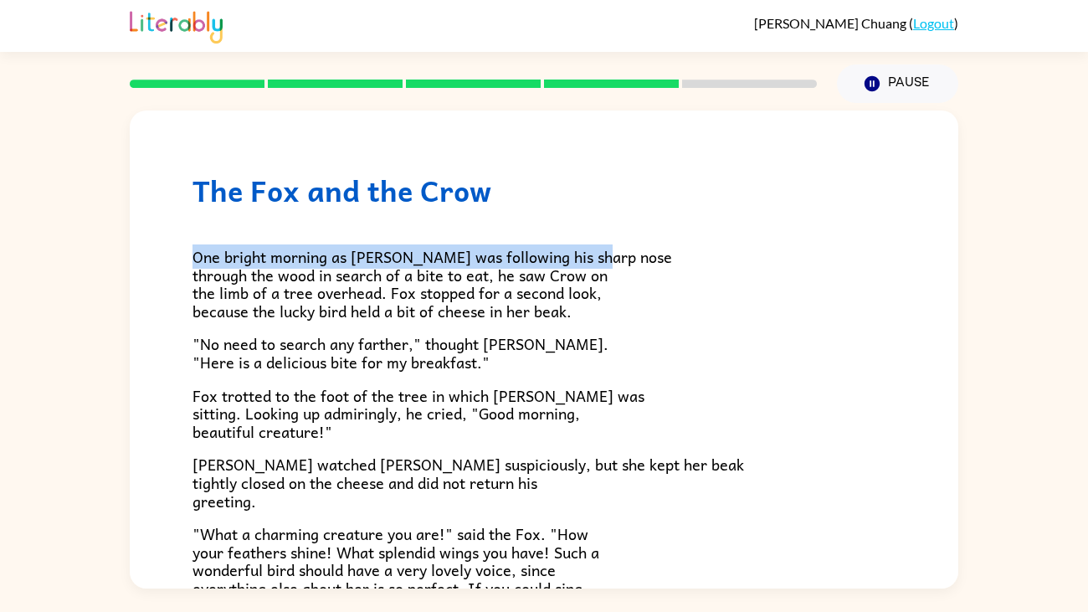
click at [504, 209] on div "One bright morning as [PERSON_NAME] was following his sharp nose through the wo…" at bounding box center [544, 481] width 703 height 547
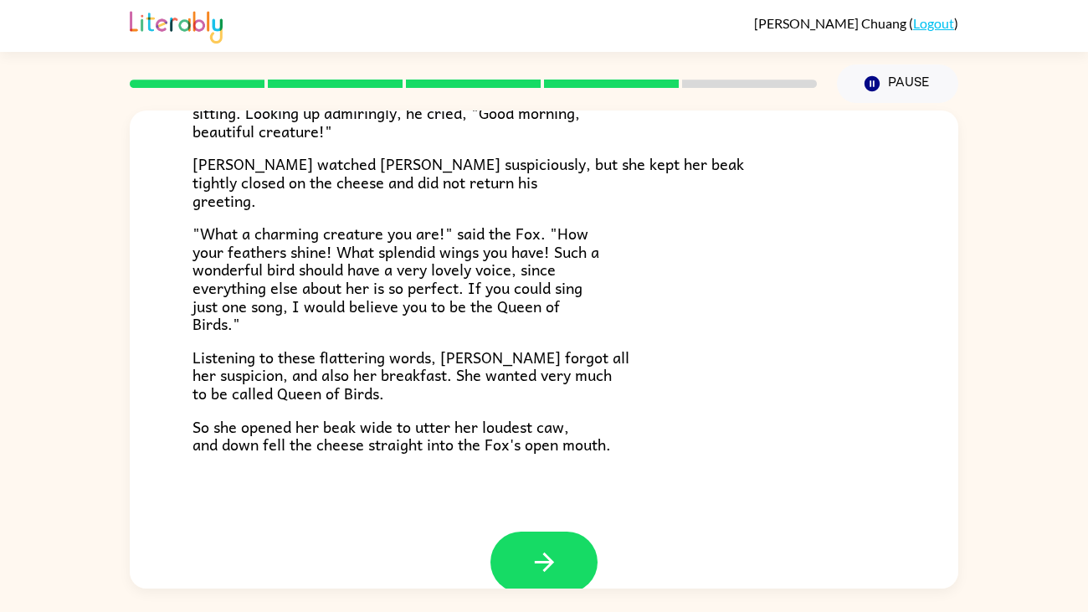
scroll to position [329, 0]
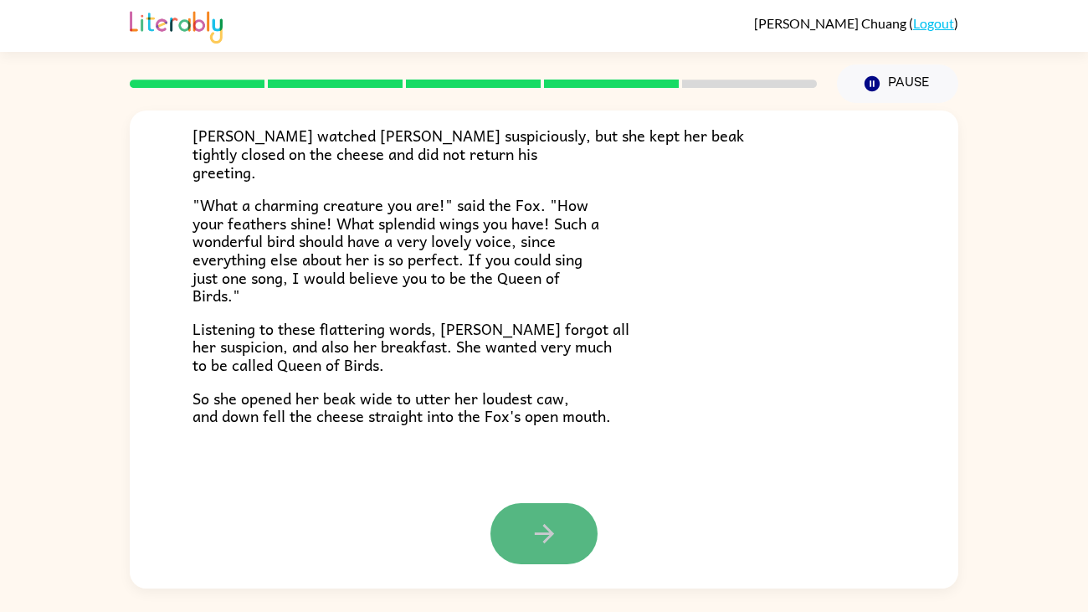
click at [539, 469] on button "button" at bounding box center [544, 533] width 107 height 61
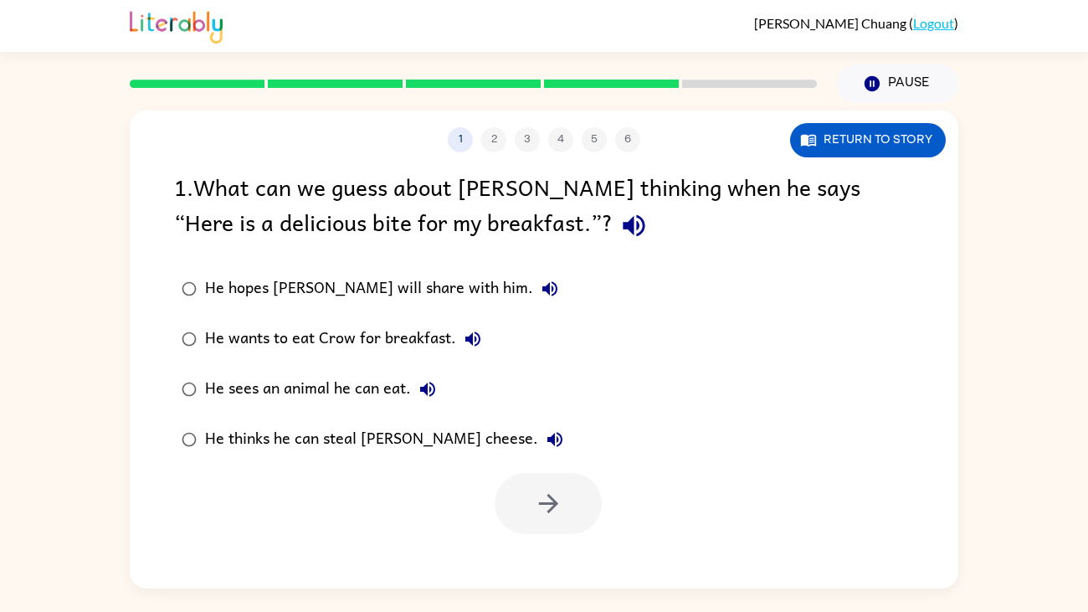
click at [319, 444] on div "He thinks he can steal [PERSON_NAME] cheese." at bounding box center [388, 439] width 367 height 33
click at [549, 469] on button "button" at bounding box center [548, 503] width 107 height 61
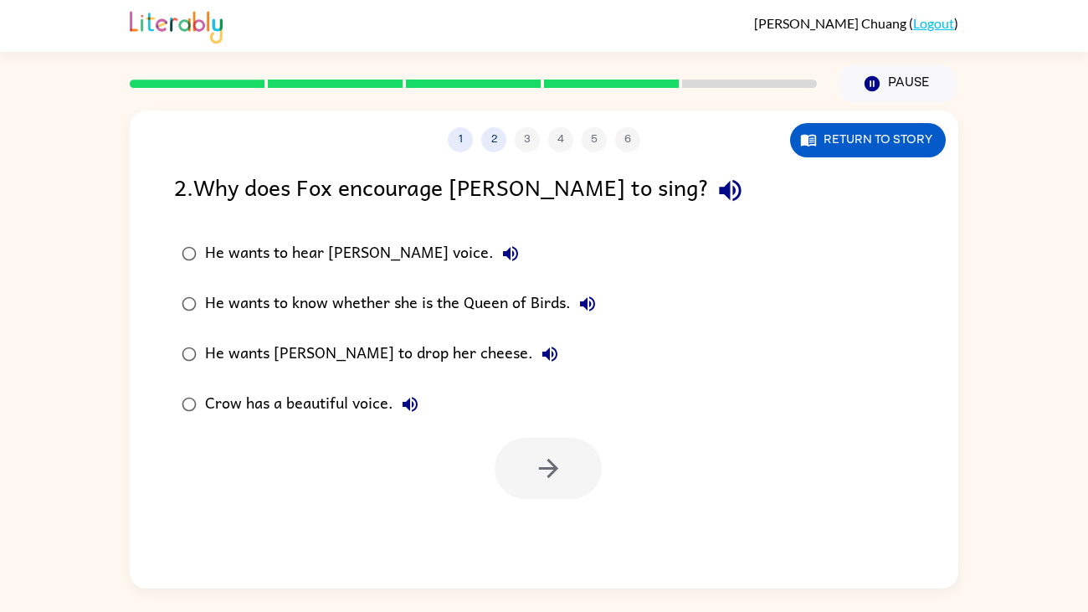
click at [392, 357] on div "He wants [PERSON_NAME] to drop her cheese." at bounding box center [386, 353] width 362 height 33
click at [521, 469] on button "button" at bounding box center [548, 468] width 107 height 61
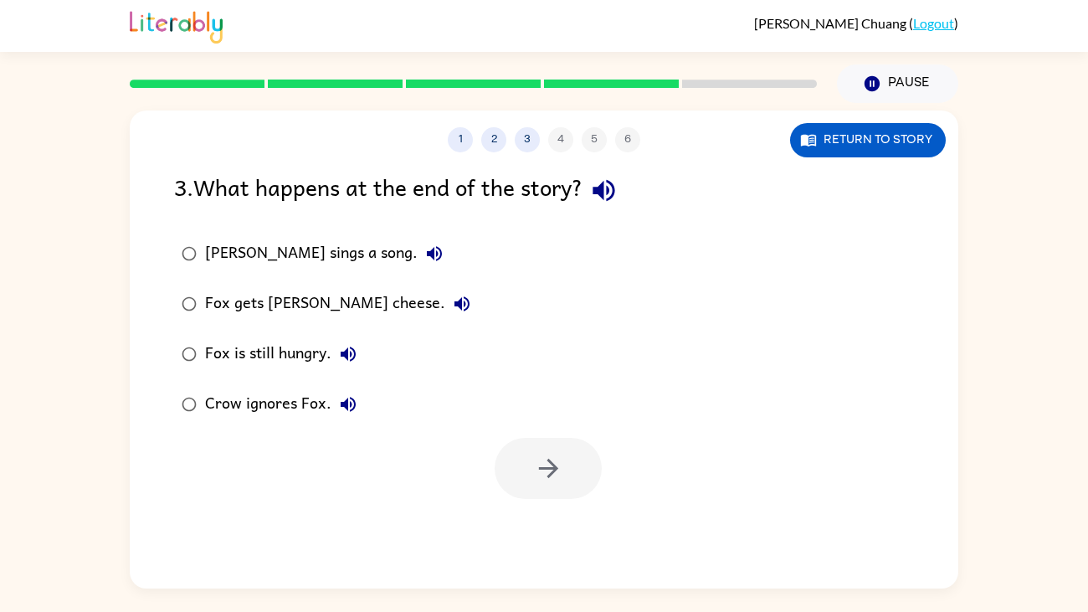
click at [290, 306] on div "Fox gets [PERSON_NAME] cheese." at bounding box center [342, 303] width 274 height 33
click at [509, 467] on button "button" at bounding box center [548, 468] width 107 height 61
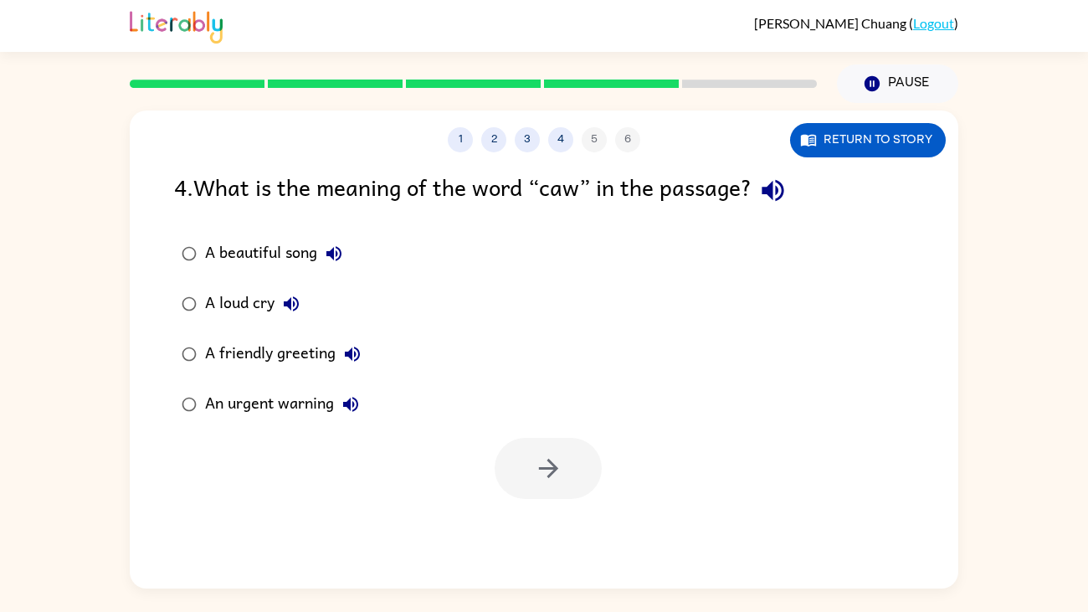
click at [236, 256] on div "A beautiful song" at bounding box center [278, 253] width 146 height 33
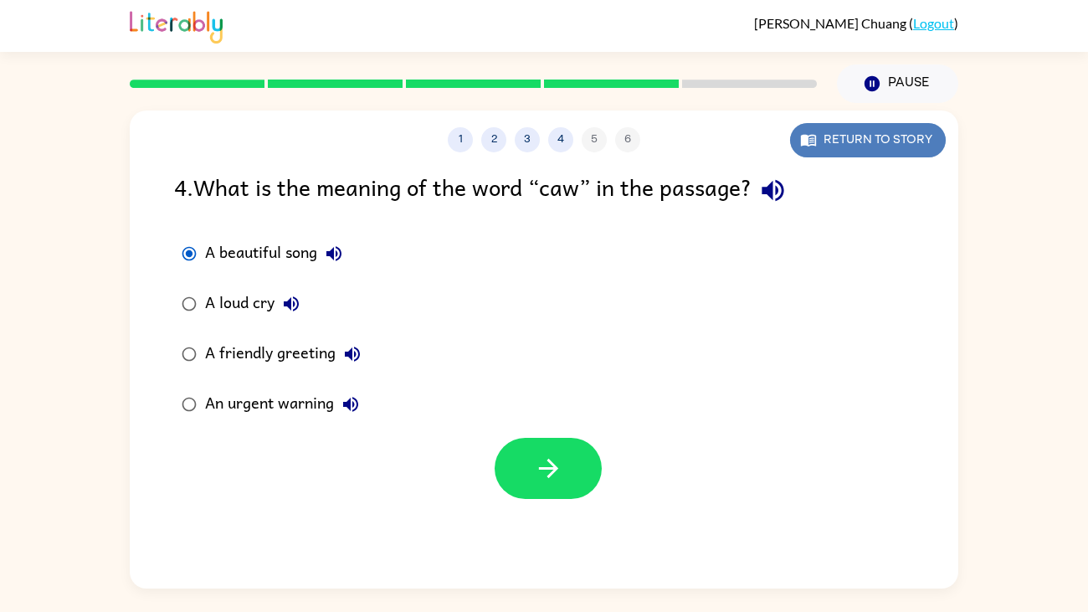
click at [871, 142] on button "Return to story" at bounding box center [868, 140] width 156 height 34
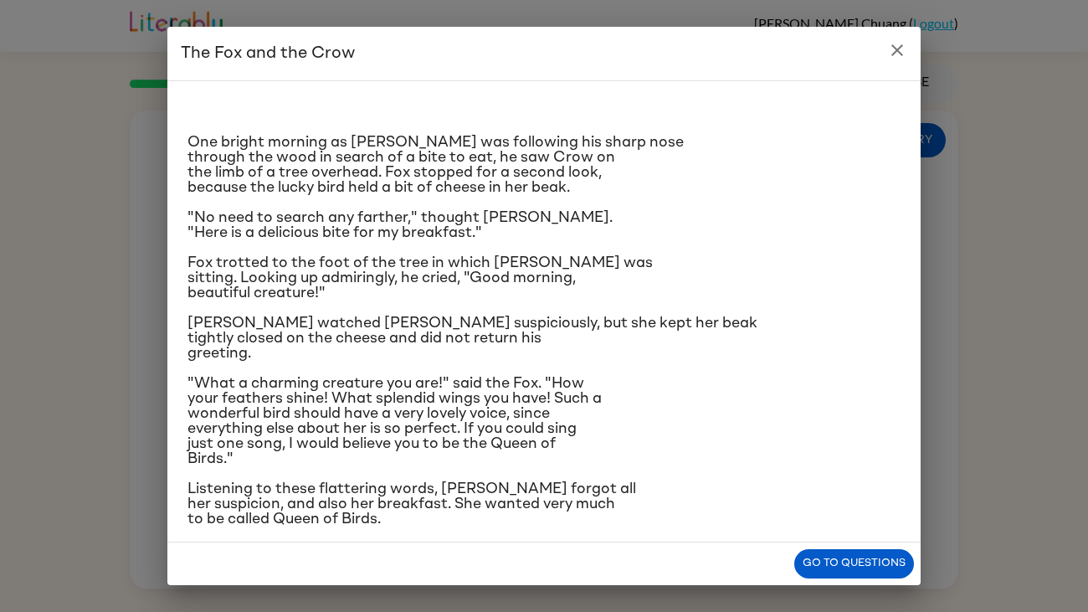
scroll to position [59, 0]
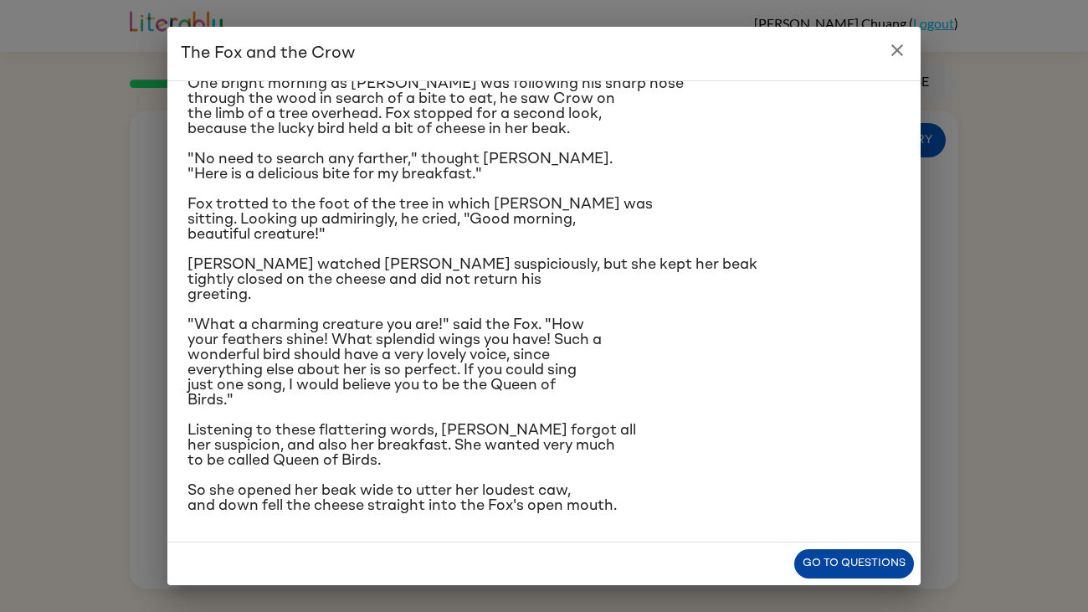
click at [811, 469] on button "Go to questions" at bounding box center [854, 563] width 120 height 29
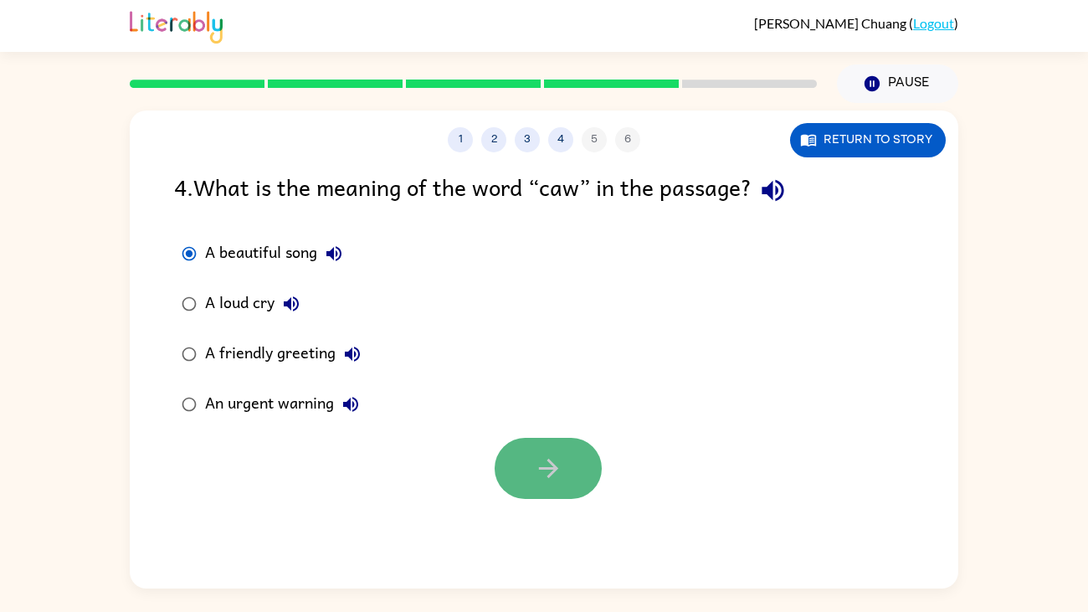
click at [518, 465] on button "button" at bounding box center [548, 468] width 107 height 61
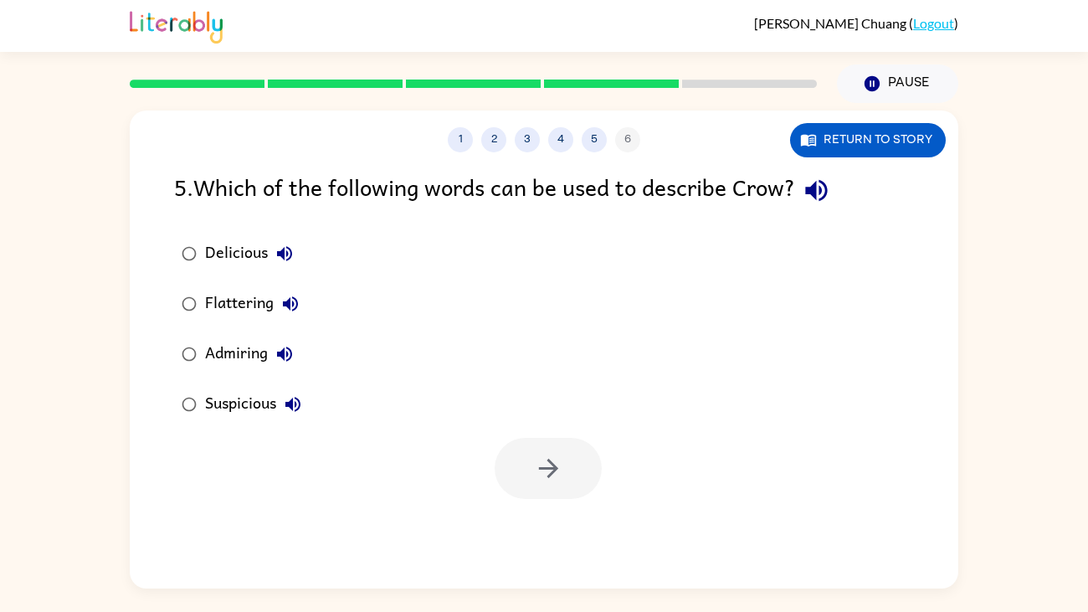
click at [244, 302] on div "Flattering" at bounding box center [256, 303] width 102 height 33
click at [541, 469] on button "button" at bounding box center [548, 468] width 107 height 61
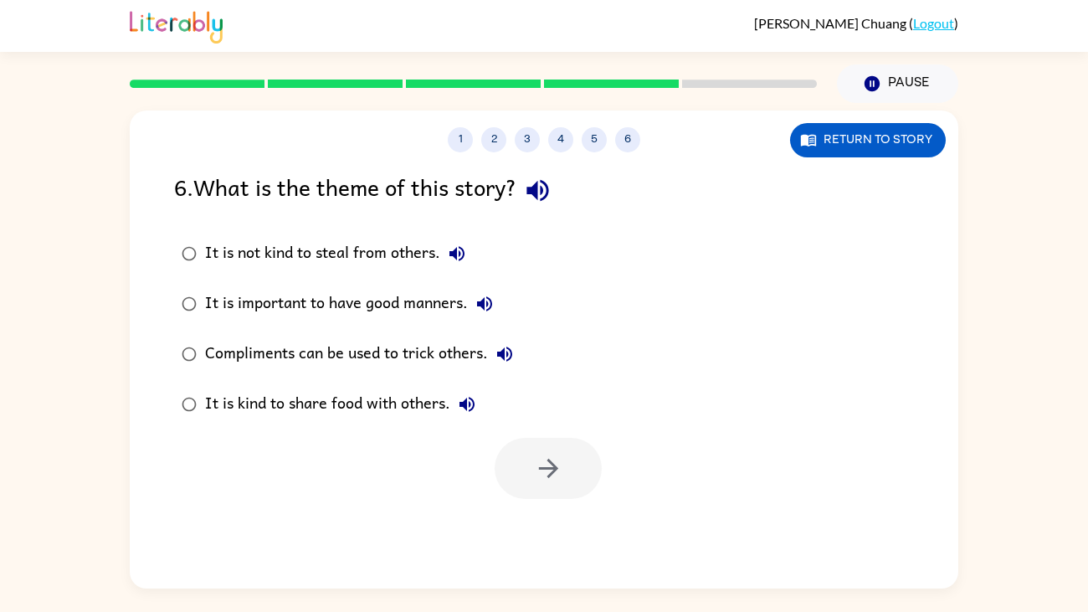
click at [427, 354] on div "Compliments can be used to trick others." at bounding box center [363, 353] width 316 height 33
click at [545, 469] on icon "button" at bounding box center [548, 468] width 29 height 29
